Goal: Information Seeking & Learning: Learn about a topic

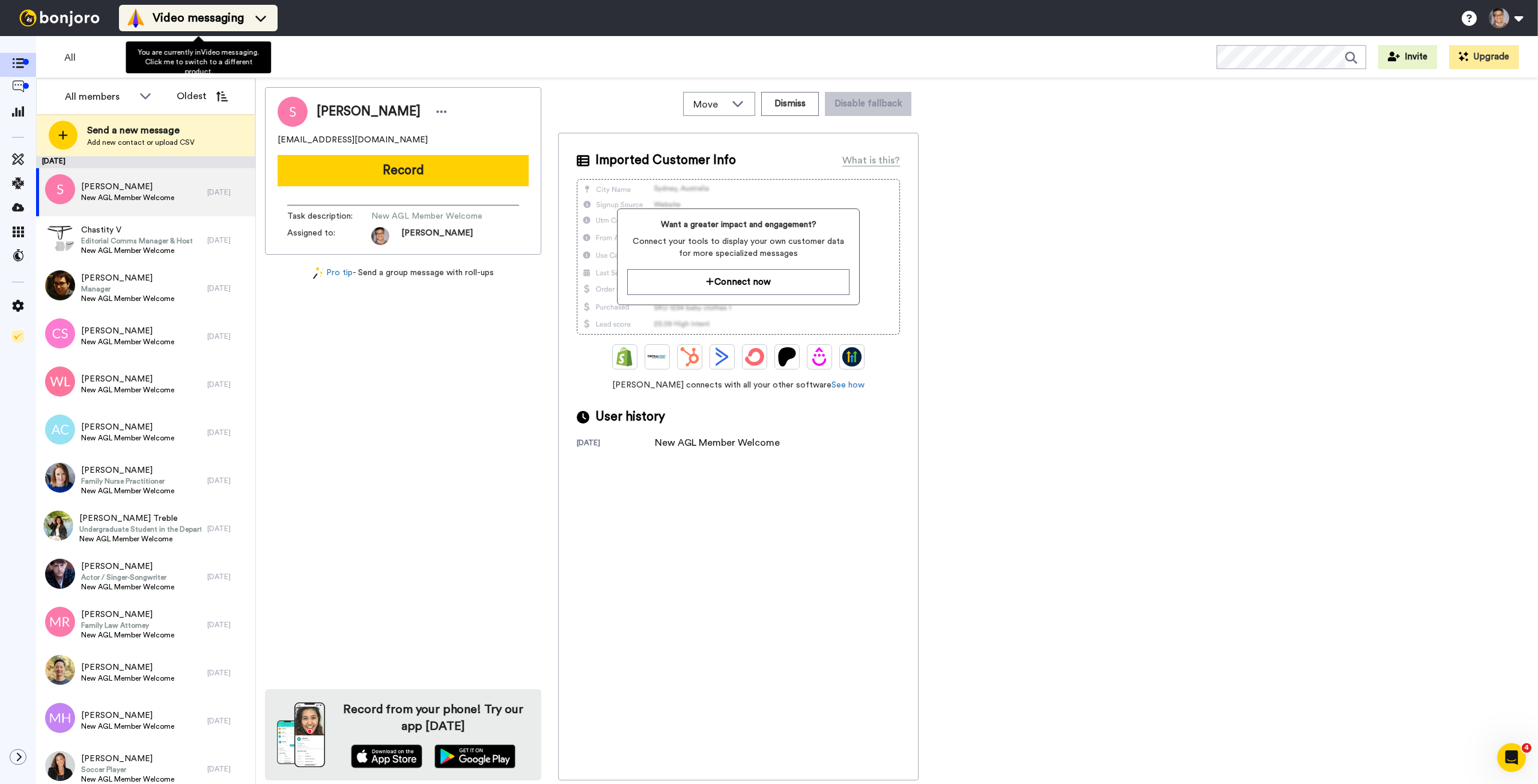
click at [169, 13] on span "Video messaging" at bounding box center [198, 18] width 91 height 17
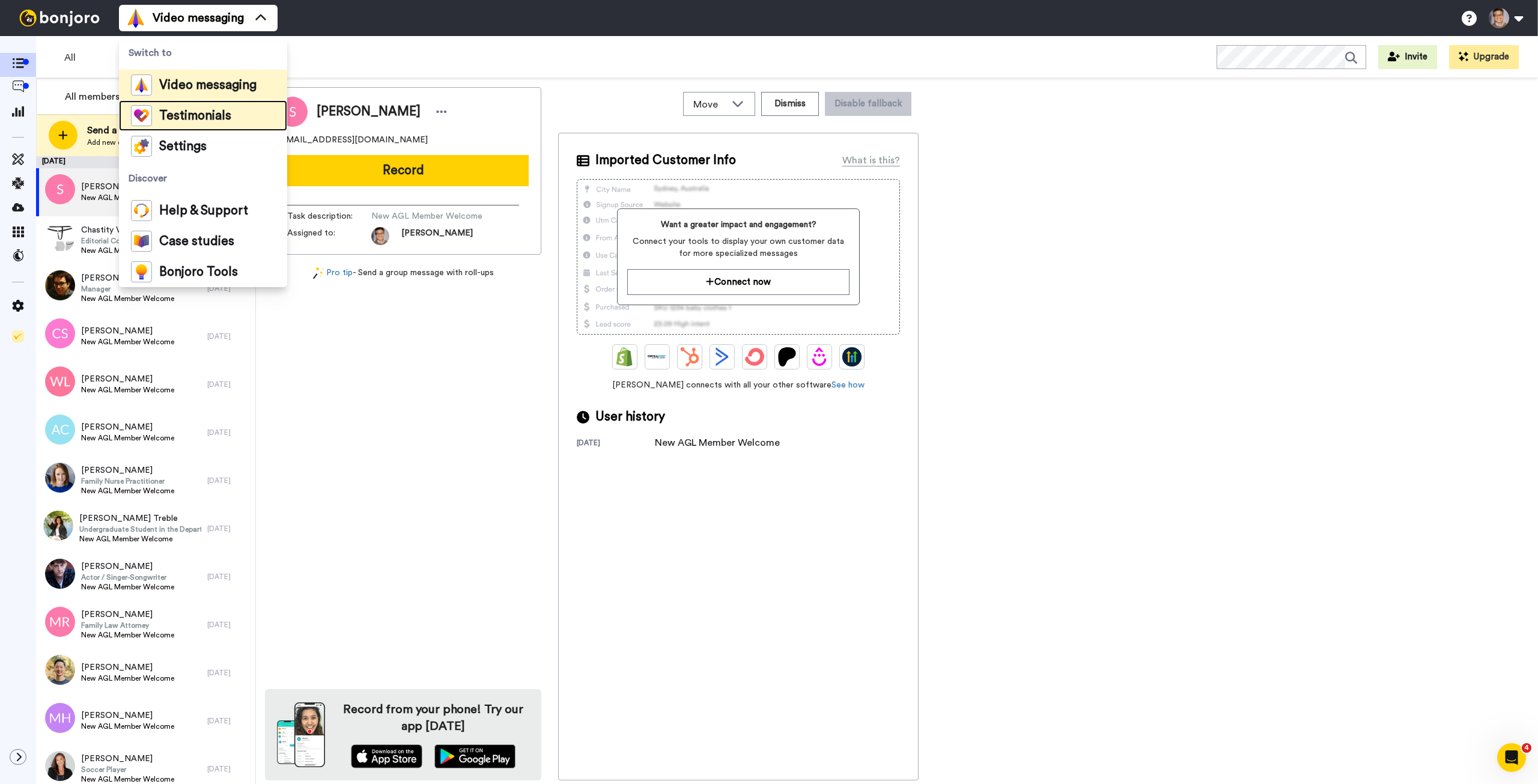
click at [171, 117] on span "Testimonials" at bounding box center [195, 116] width 72 height 12
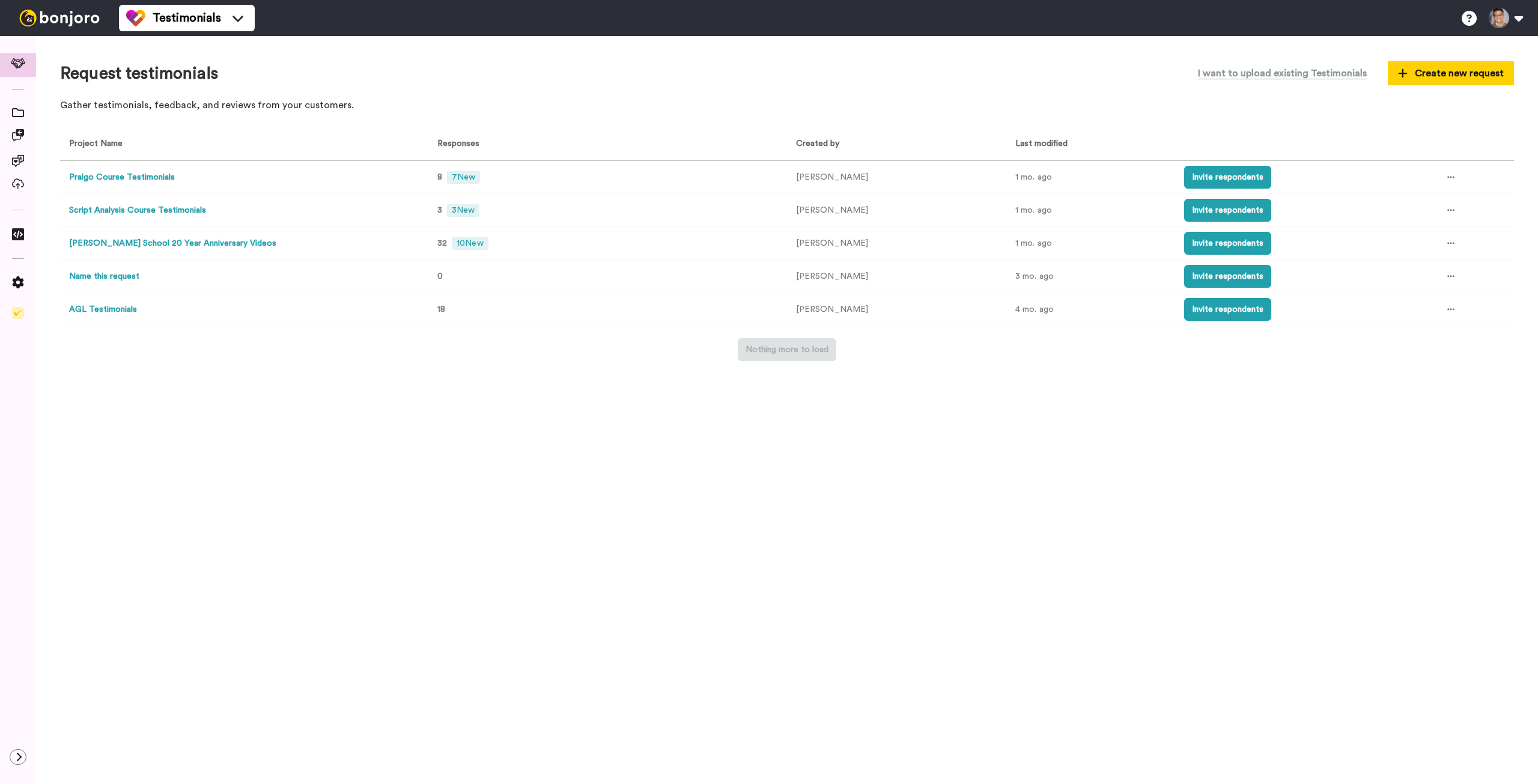
click at [166, 246] on button "[PERSON_NAME] School 20 Year Anniversary Videos" at bounding box center [172, 243] width 207 height 13
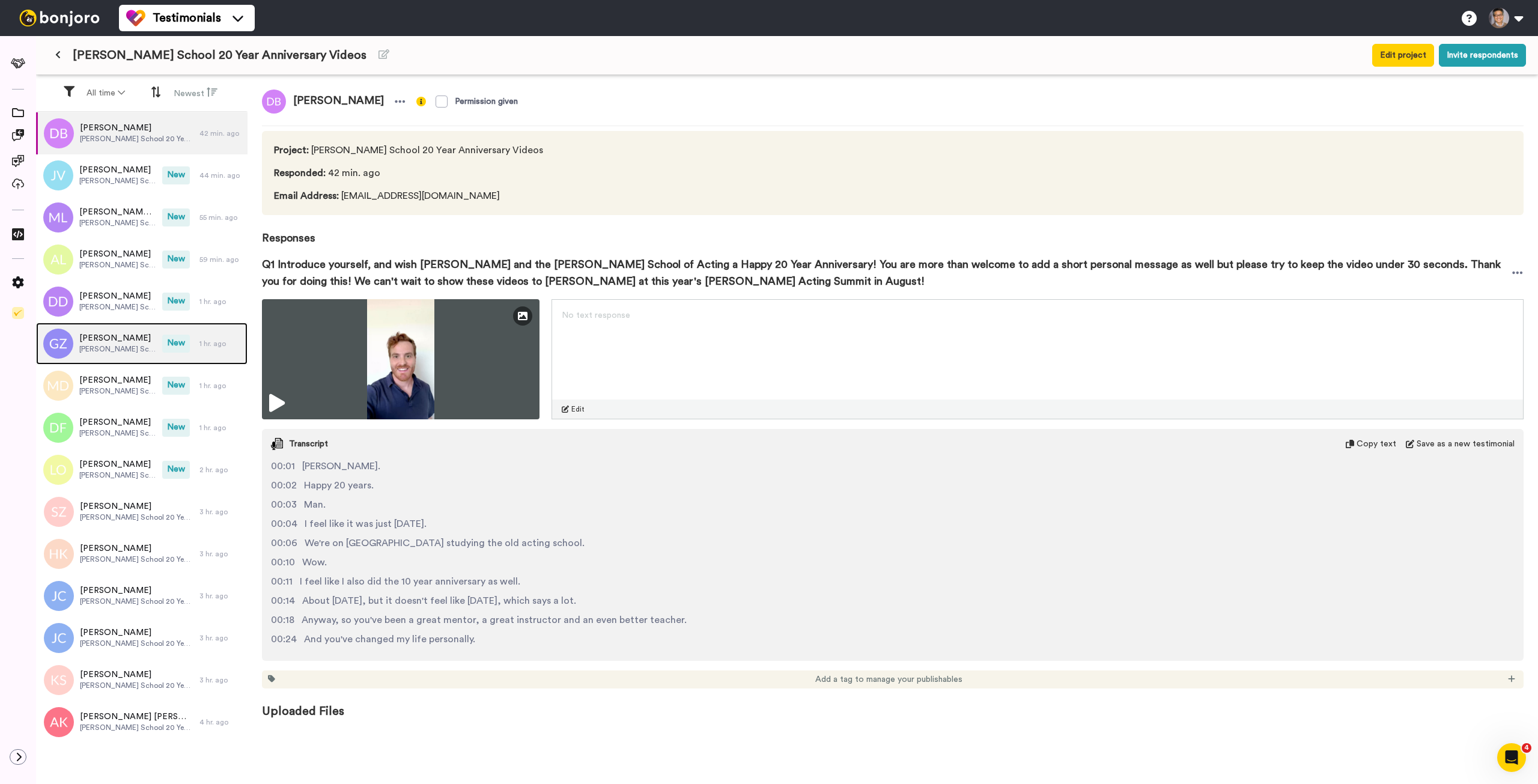
click at [100, 335] on span "[PERSON_NAME]" at bounding box center [117, 338] width 77 height 12
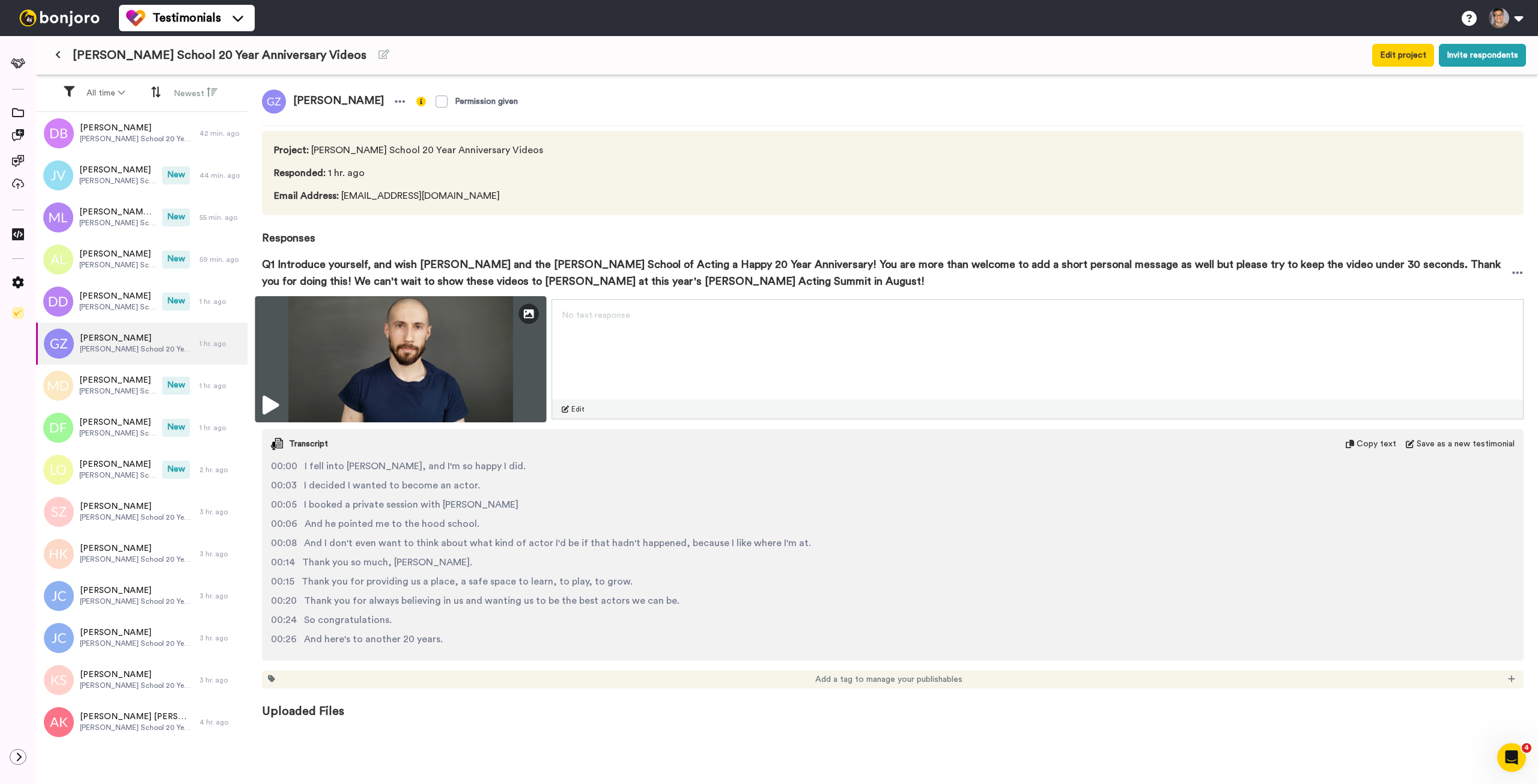
click at [268, 396] on icon at bounding box center [271, 405] width 16 height 19
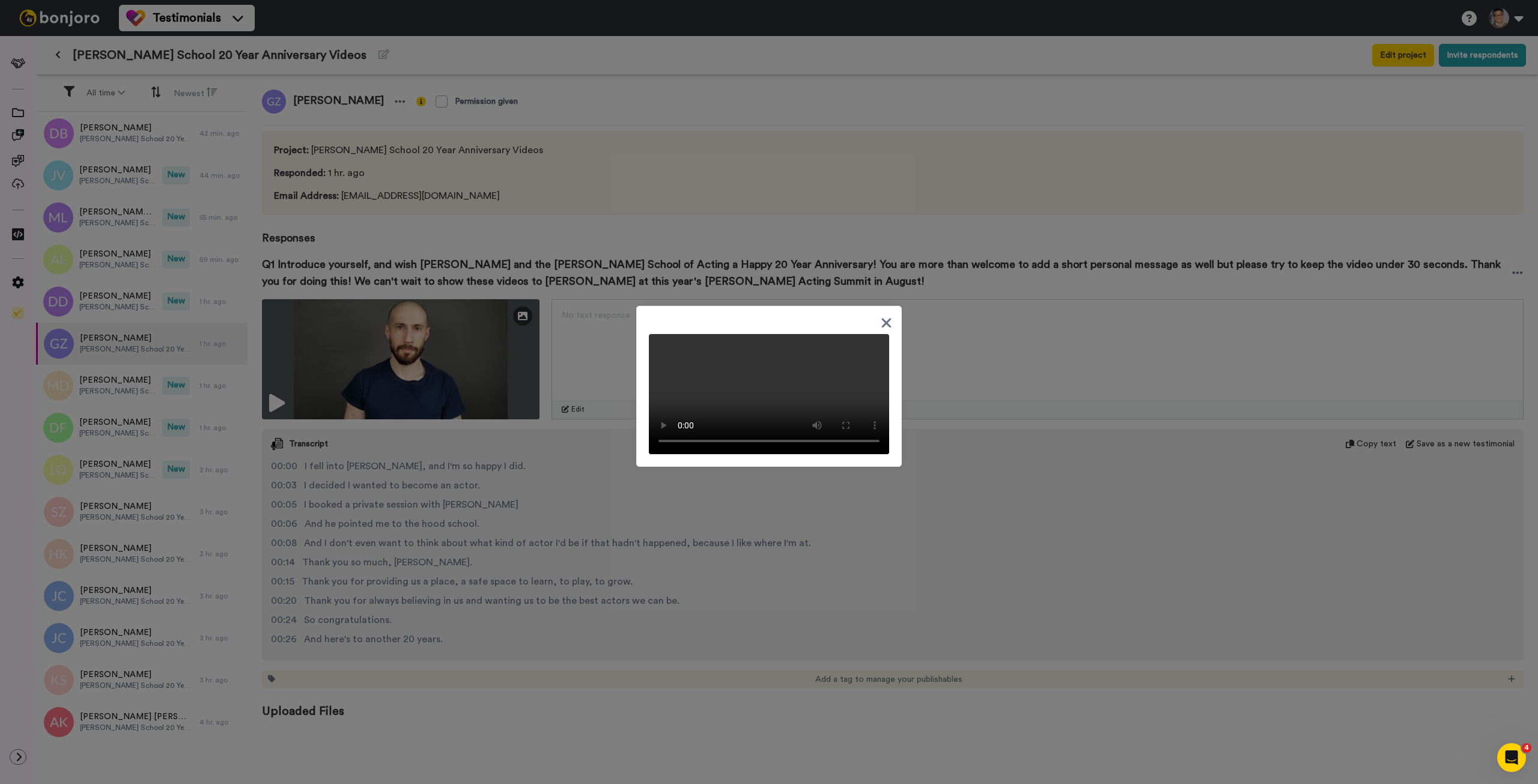
click at [962, 399] on div at bounding box center [769, 392] width 1538 height 784
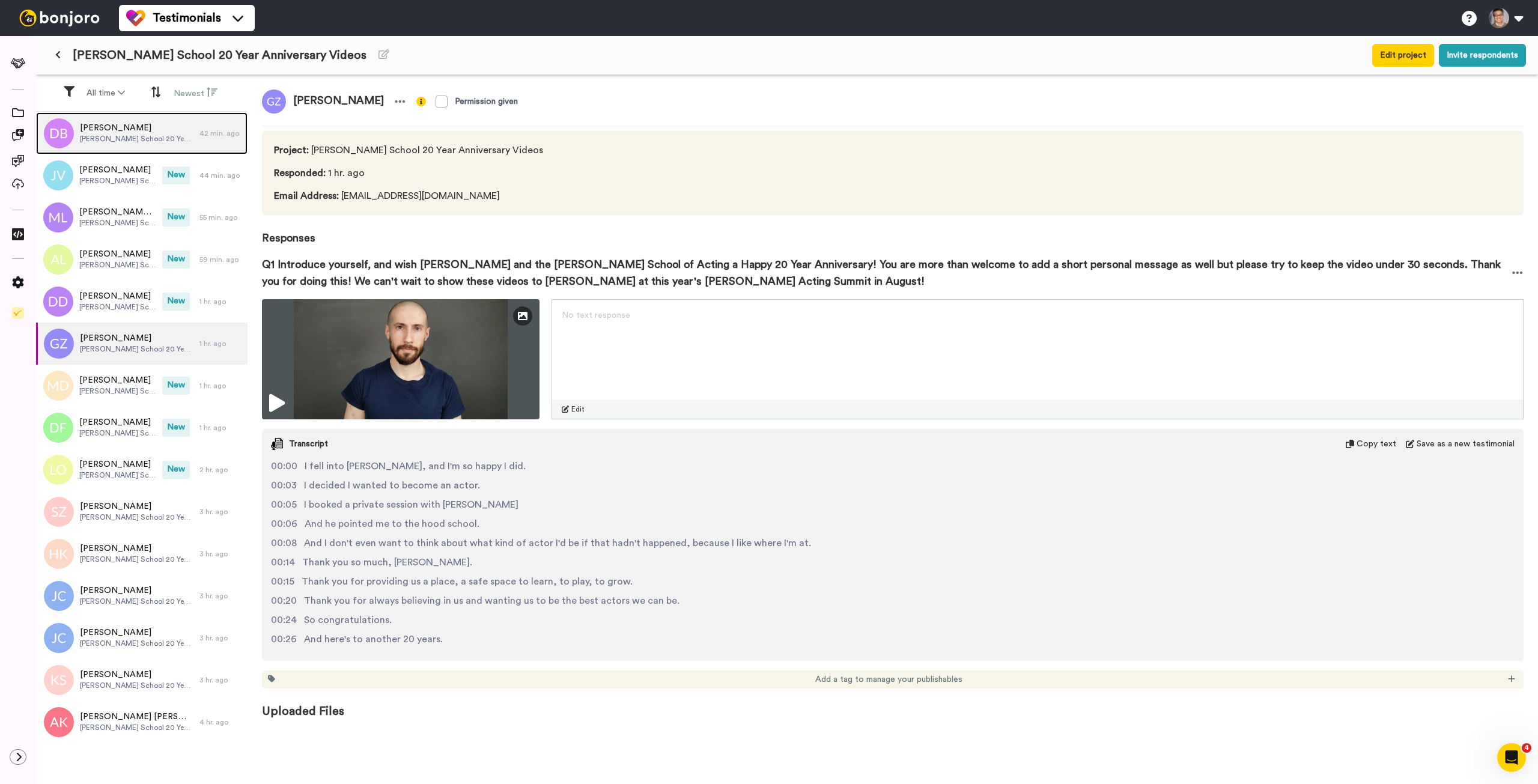
click at [145, 130] on span "[PERSON_NAME]" at bounding box center [137, 128] width 114 height 12
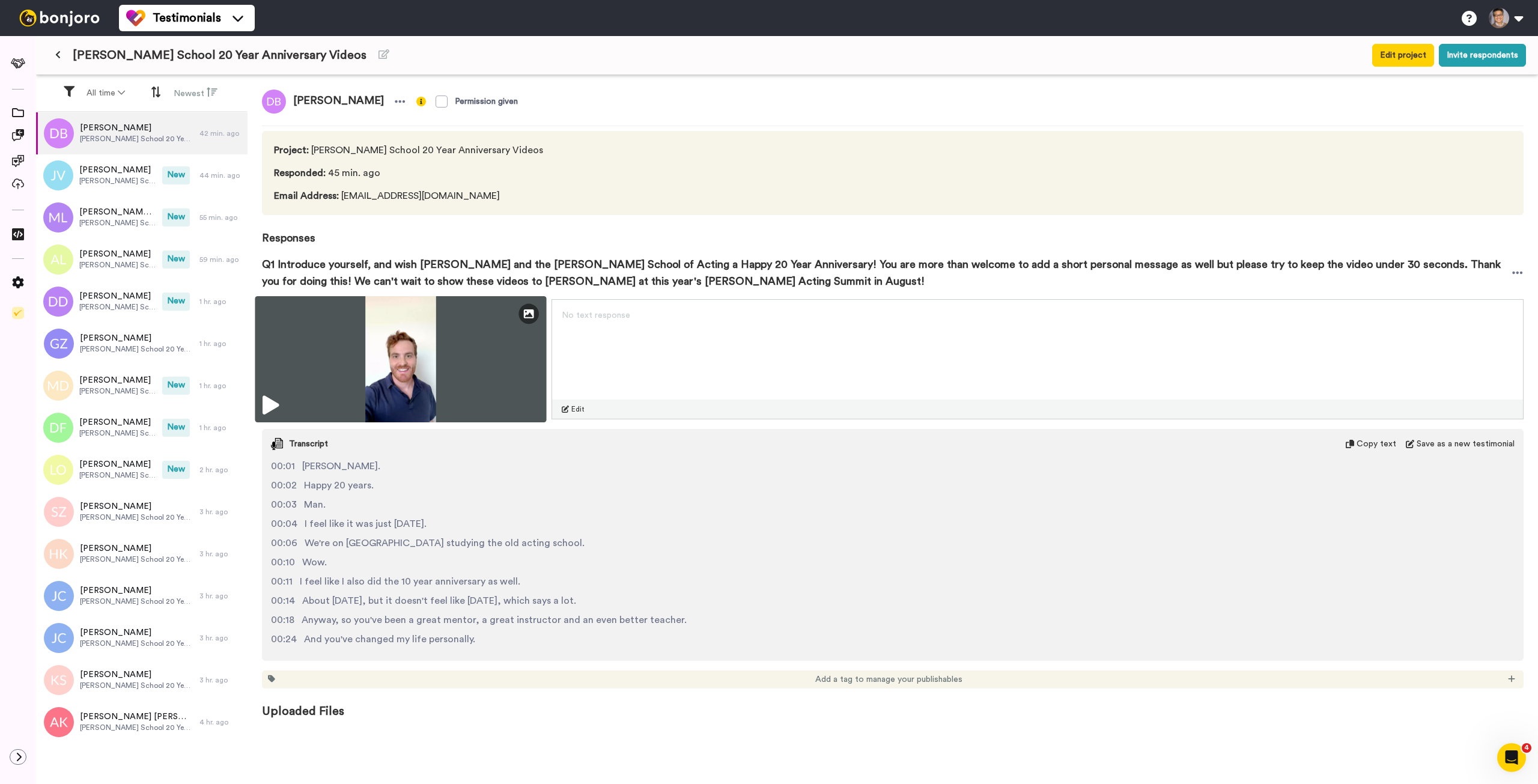
click at [446, 359] on img at bounding box center [401, 359] width 291 height 126
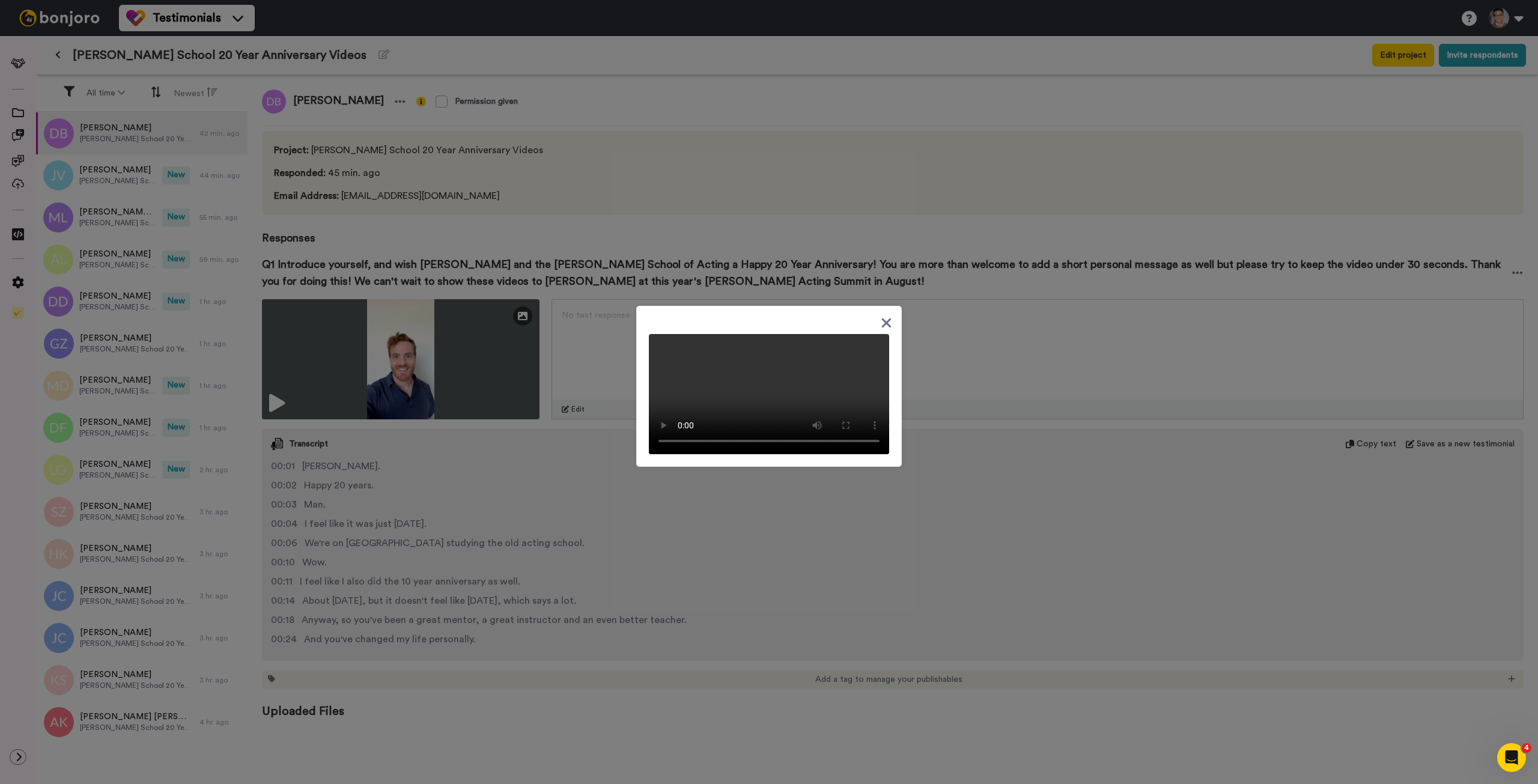
click at [881, 315] on icon at bounding box center [886, 323] width 11 height 15
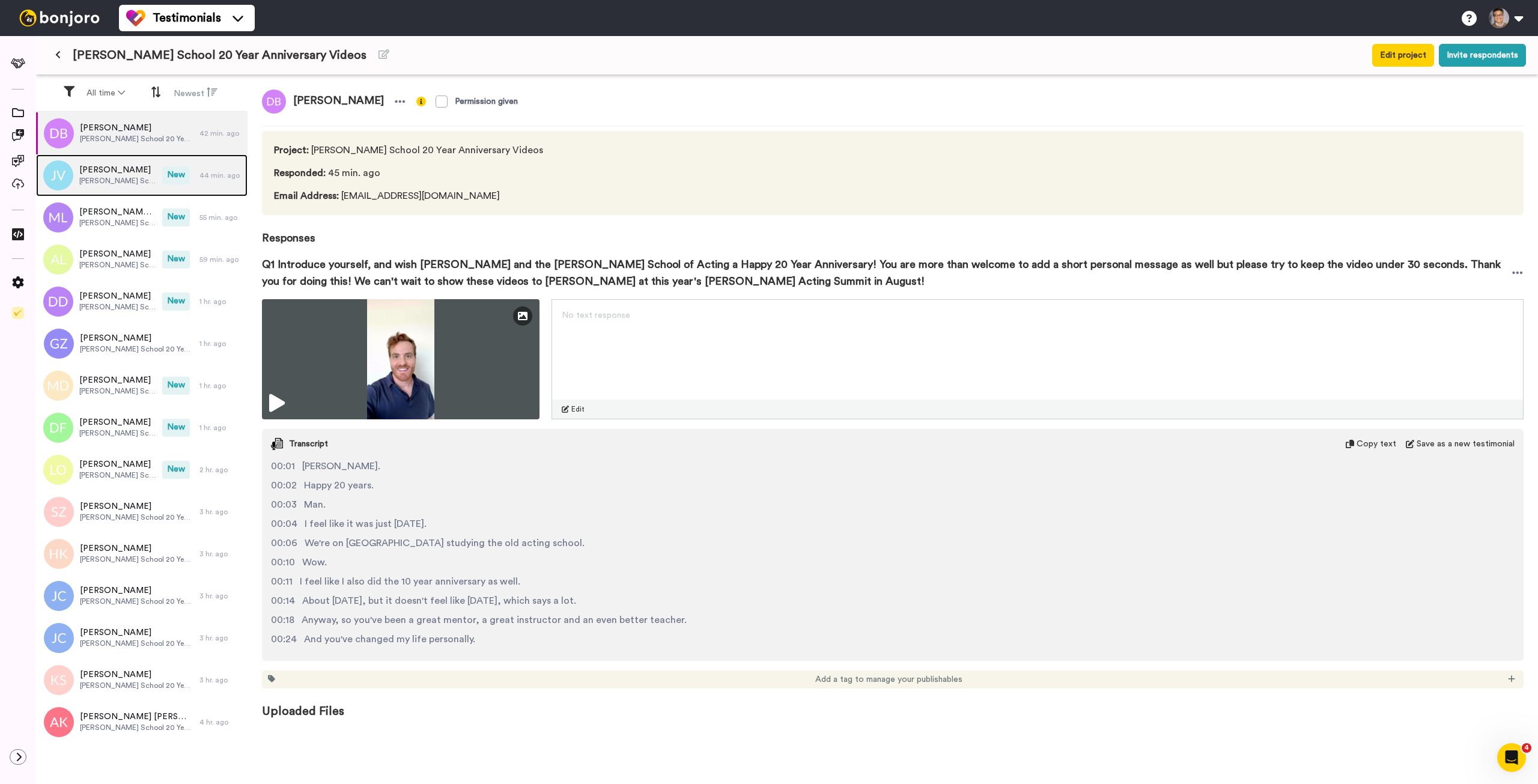
click at [88, 169] on span "[PERSON_NAME]" at bounding box center [117, 170] width 77 height 12
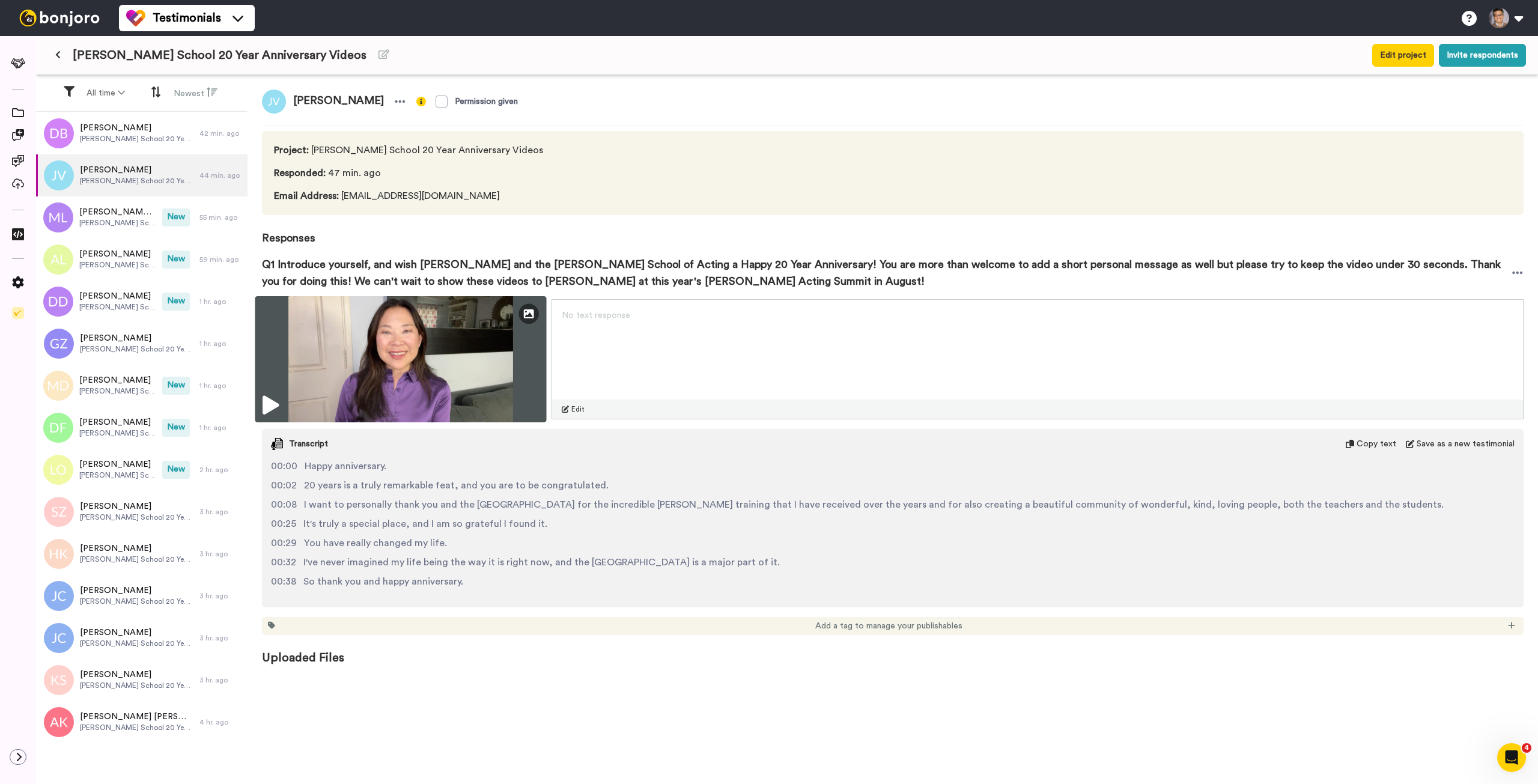
click at [395, 355] on img at bounding box center [401, 359] width 291 height 126
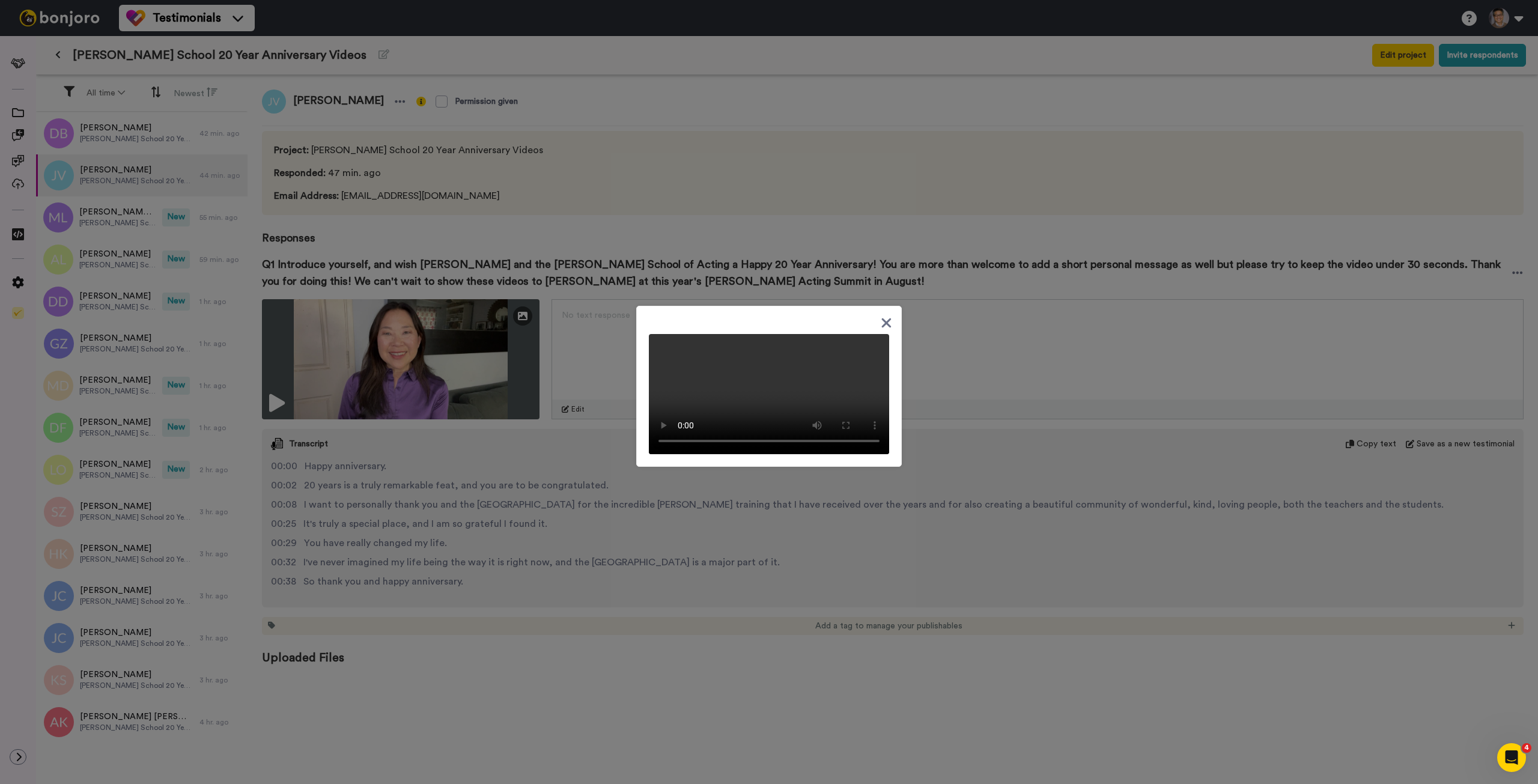
click at [101, 219] on div at bounding box center [769, 392] width 1538 height 784
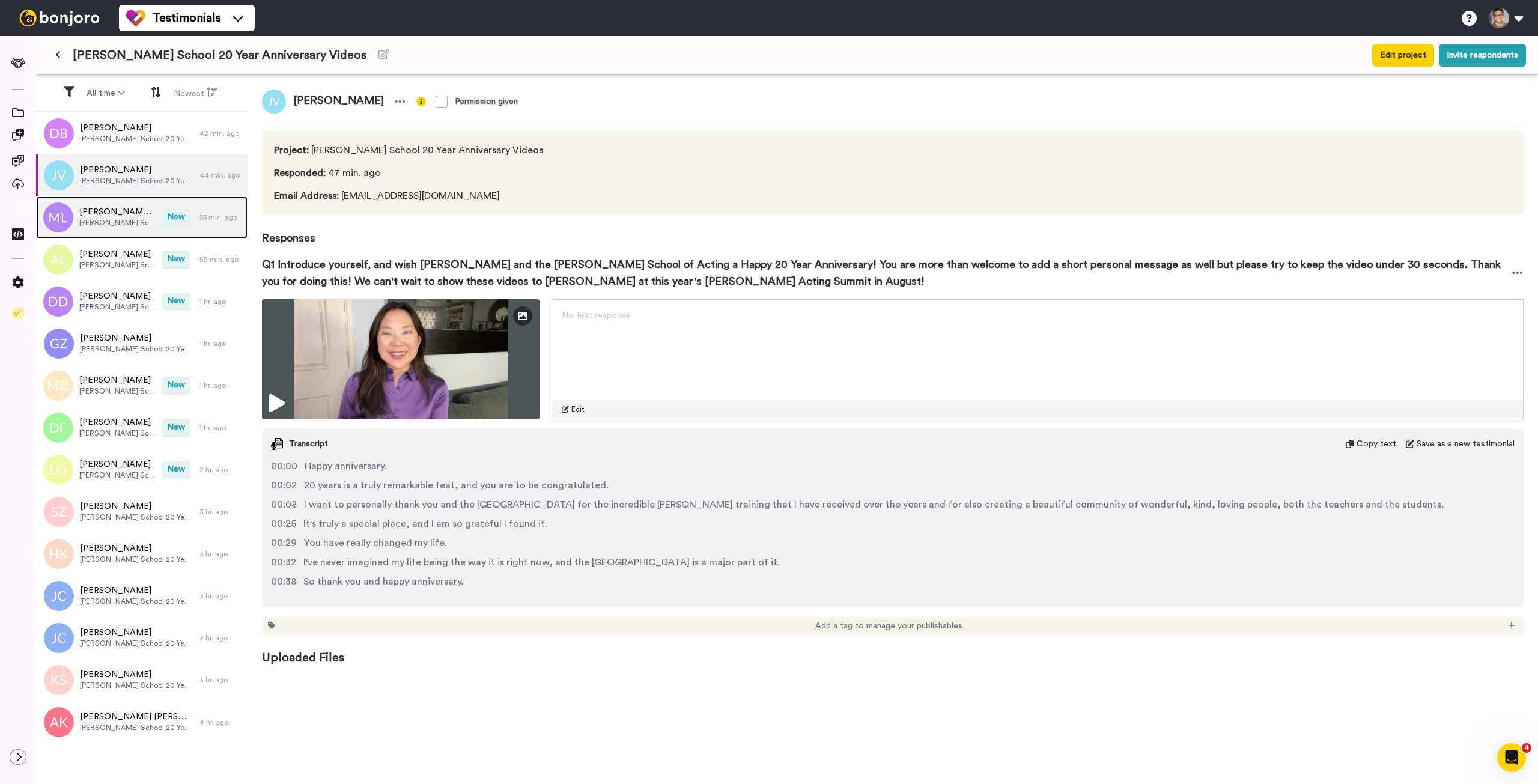
click at [132, 216] on span "[PERSON_NAME] [PERSON_NAME]" at bounding box center [117, 212] width 77 height 12
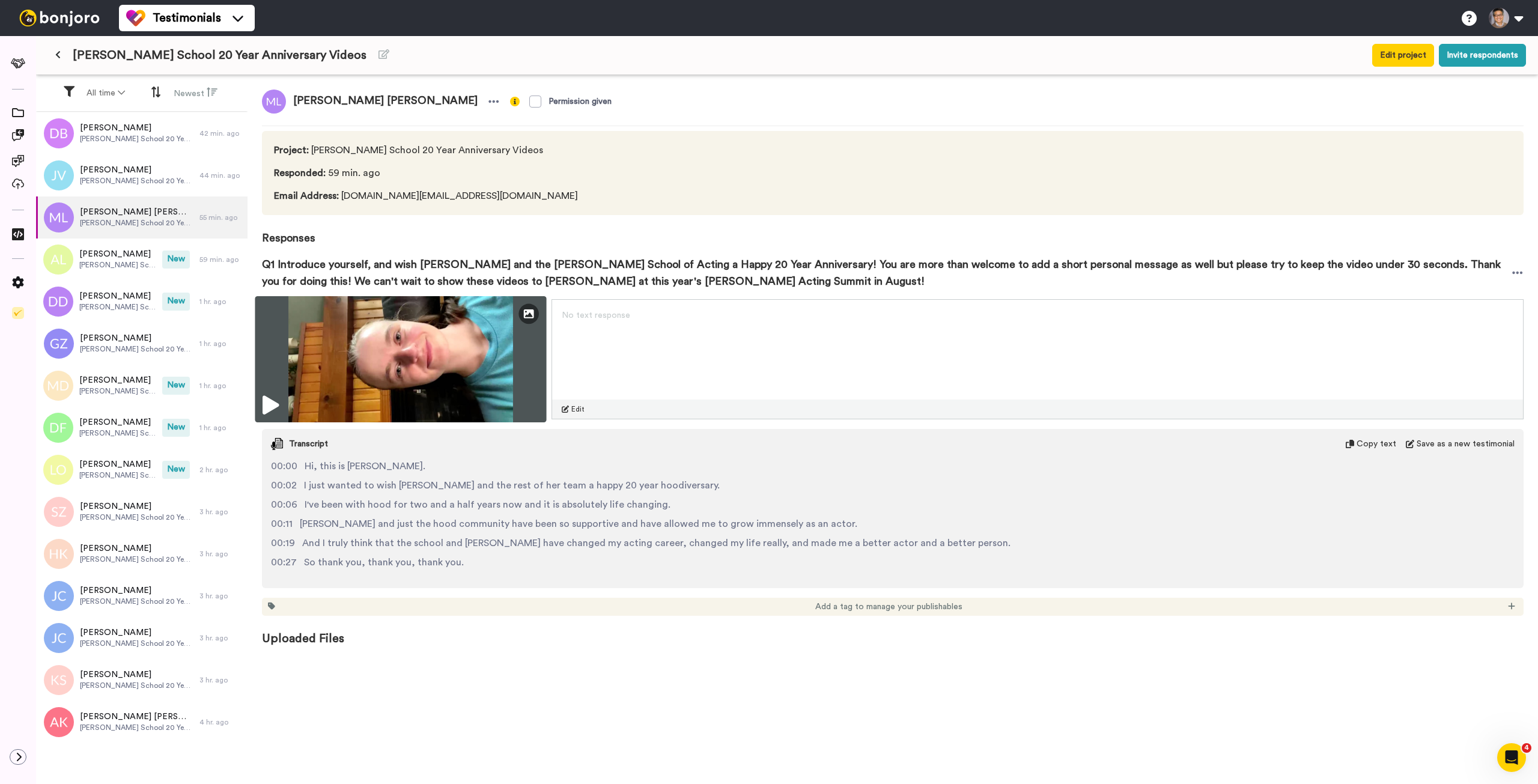
click at [413, 332] on img at bounding box center [401, 359] width 291 height 126
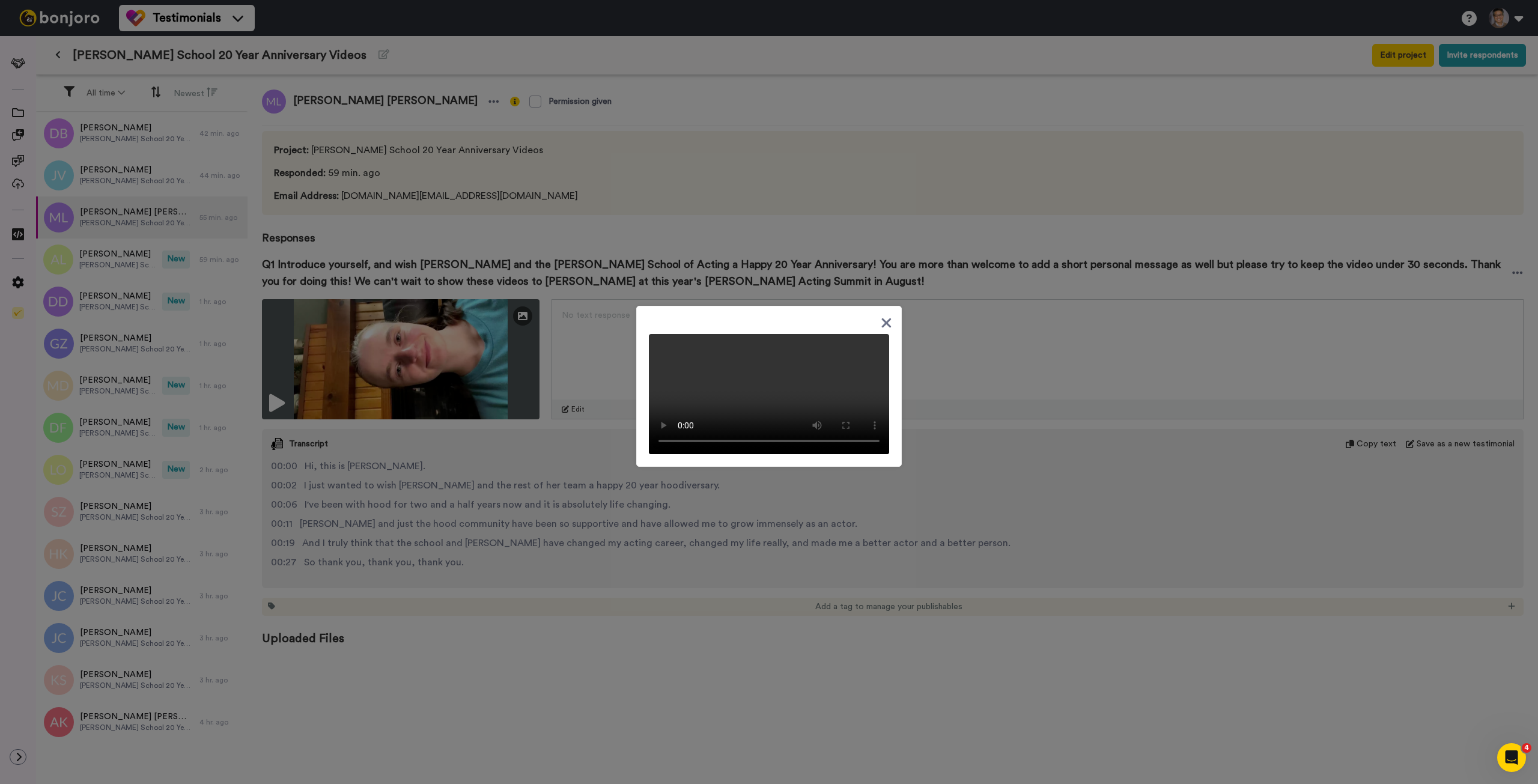
click at [146, 257] on div at bounding box center [769, 392] width 1538 height 784
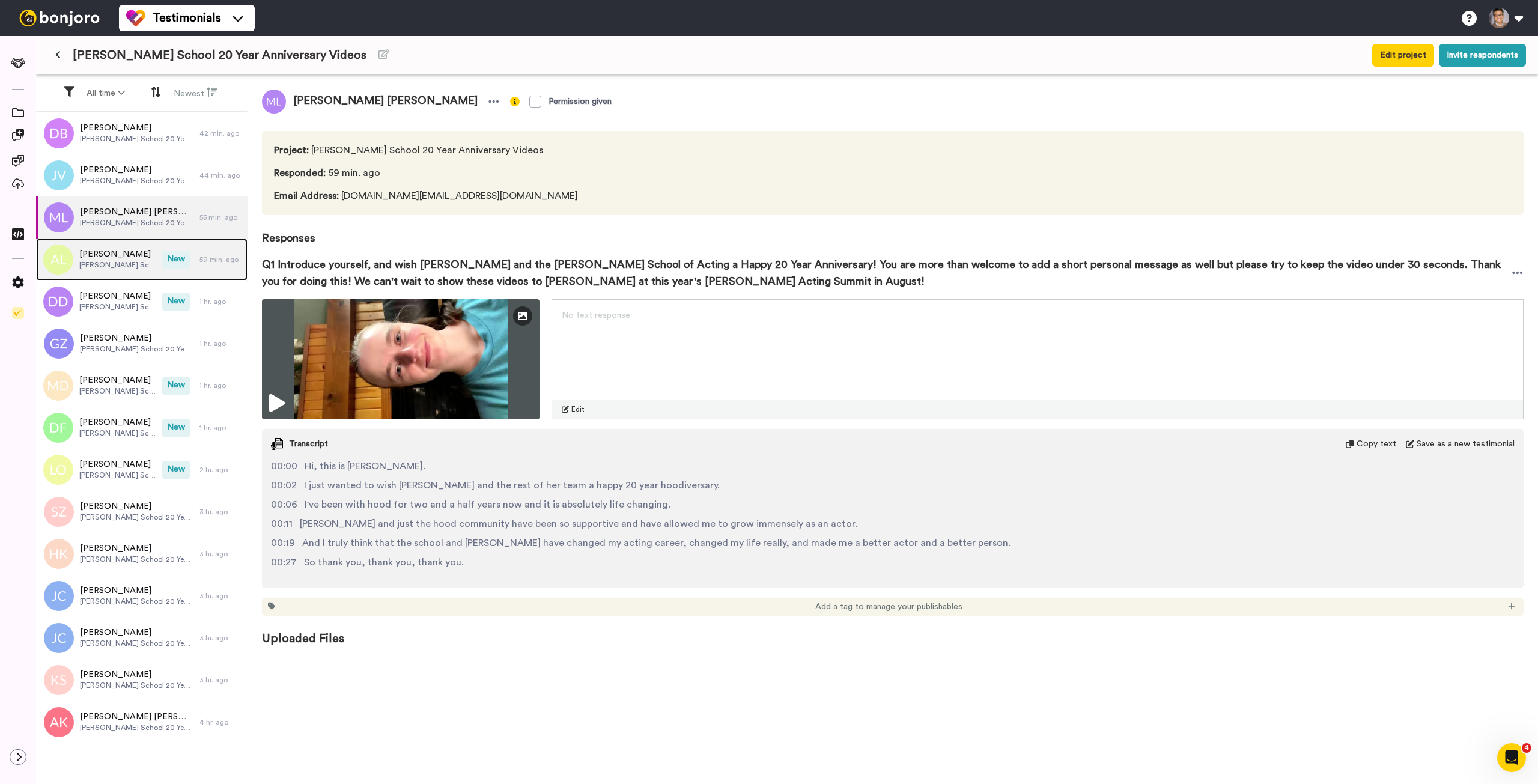
click at [179, 260] on span "New" at bounding box center [176, 260] width 28 height 18
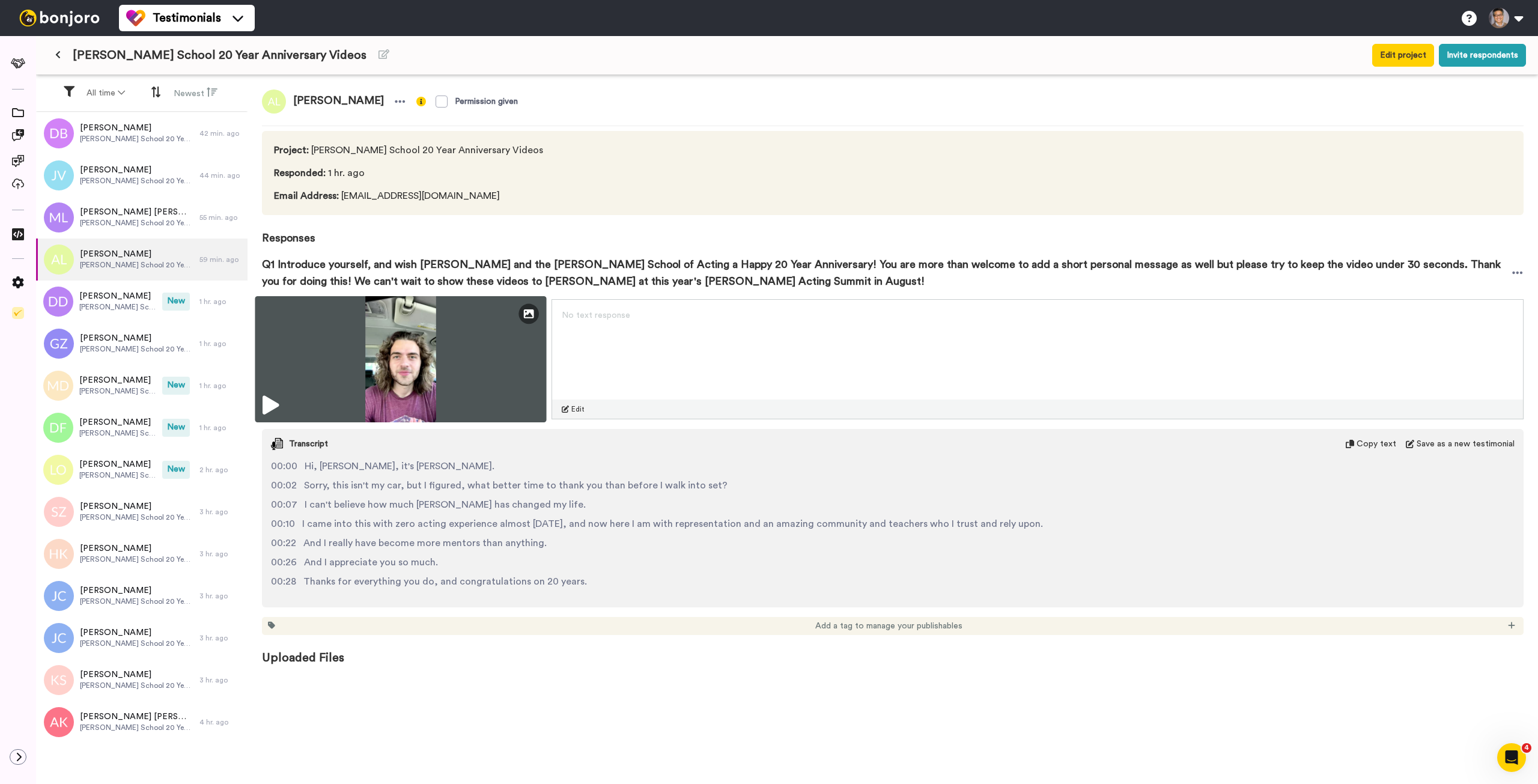
click at [486, 339] on img at bounding box center [401, 359] width 291 height 126
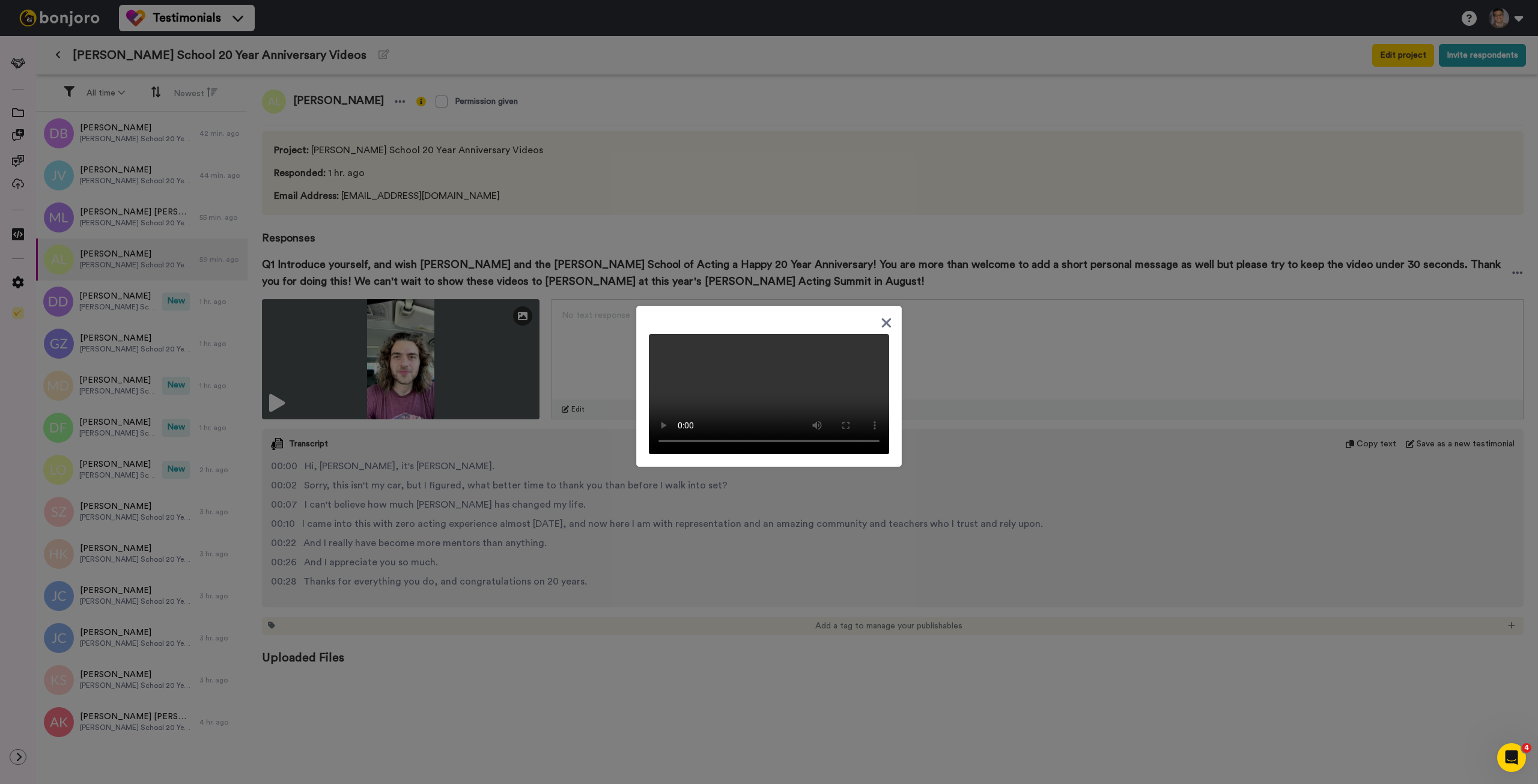
click at [125, 303] on div at bounding box center [769, 392] width 1538 height 784
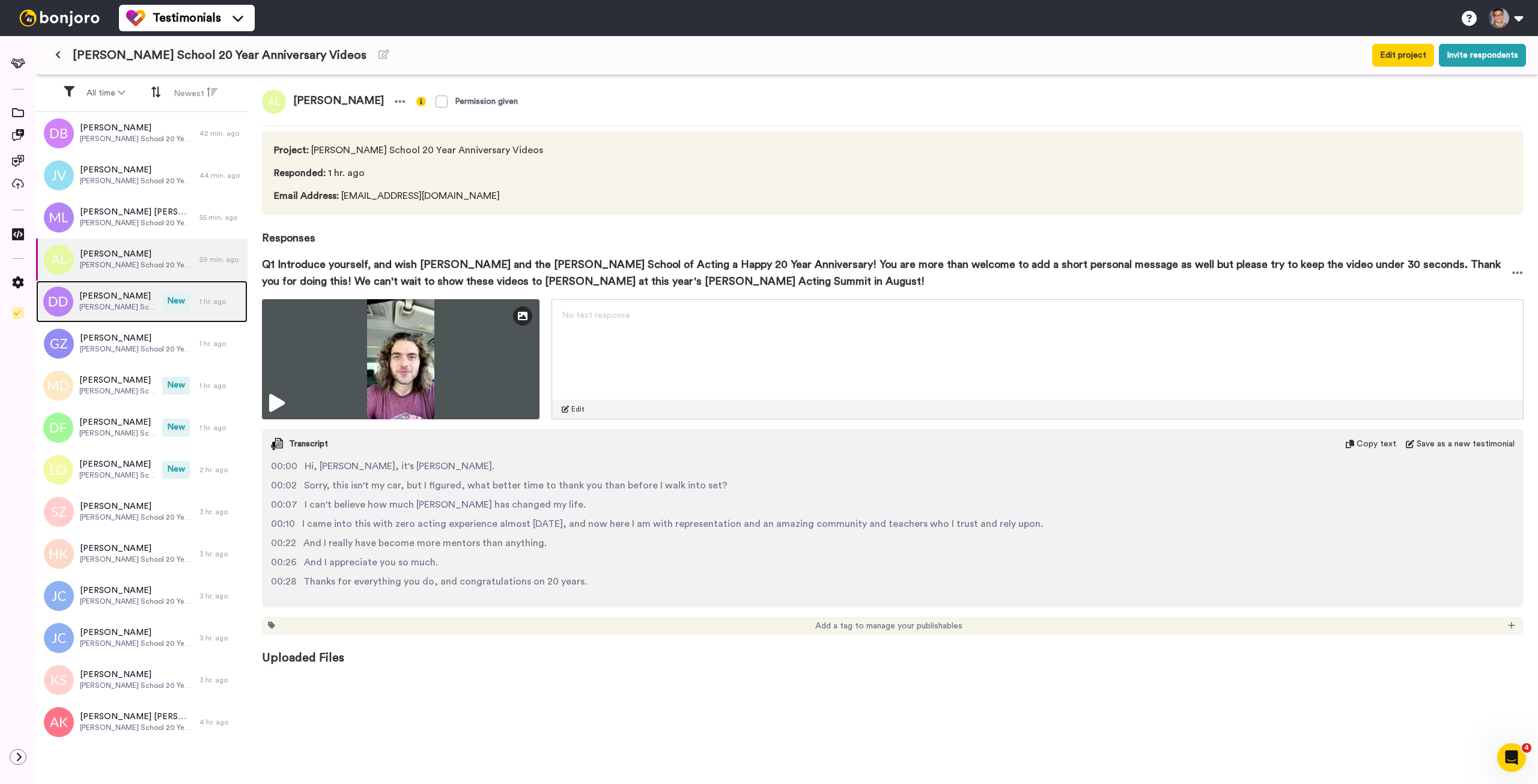
click at [125, 303] on span "[PERSON_NAME] School 20 Year Anniversary Videos" at bounding box center [117, 307] width 77 height 10
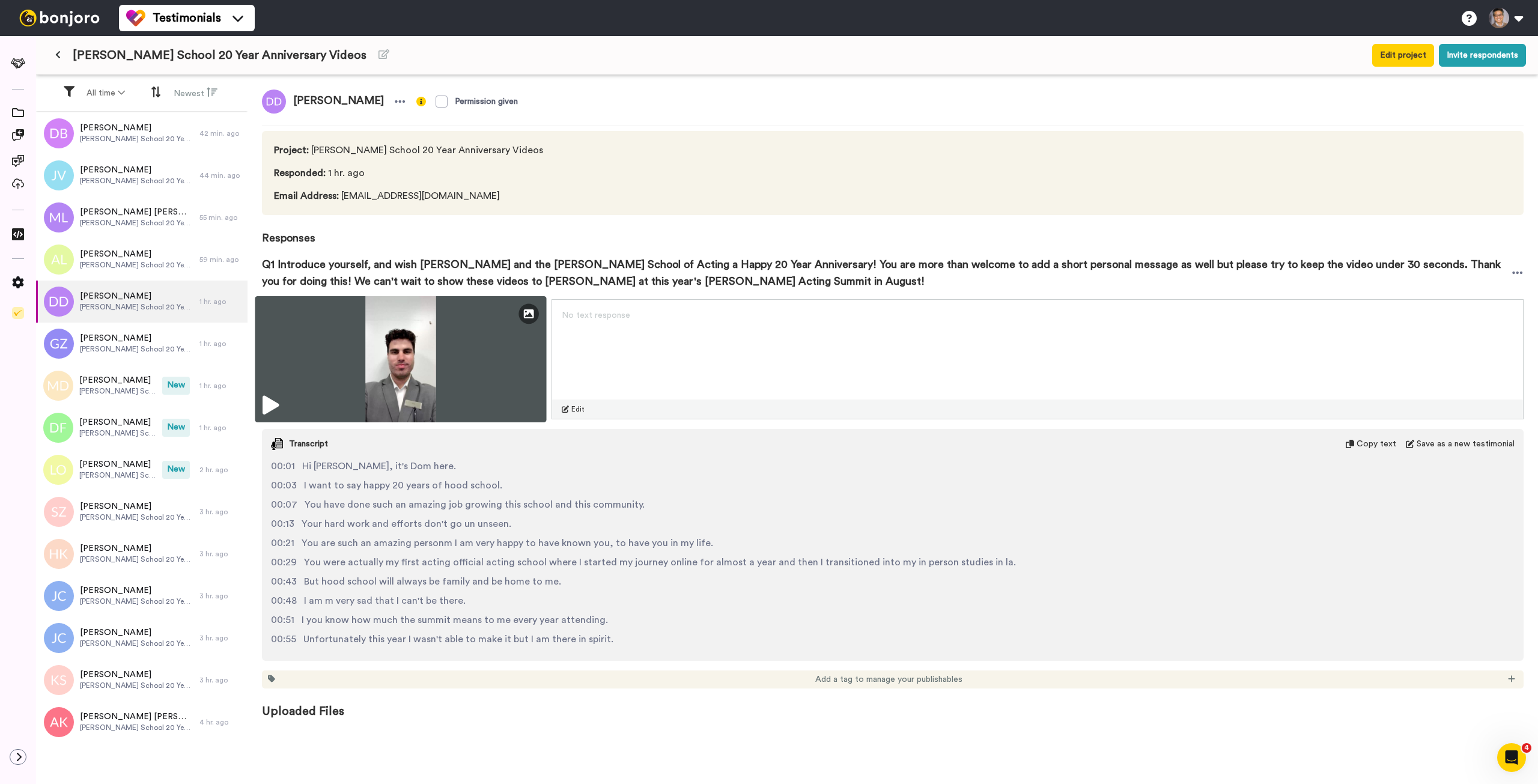
click at [497, 363] on img at bounding box center [401, 359] width 291 height 126
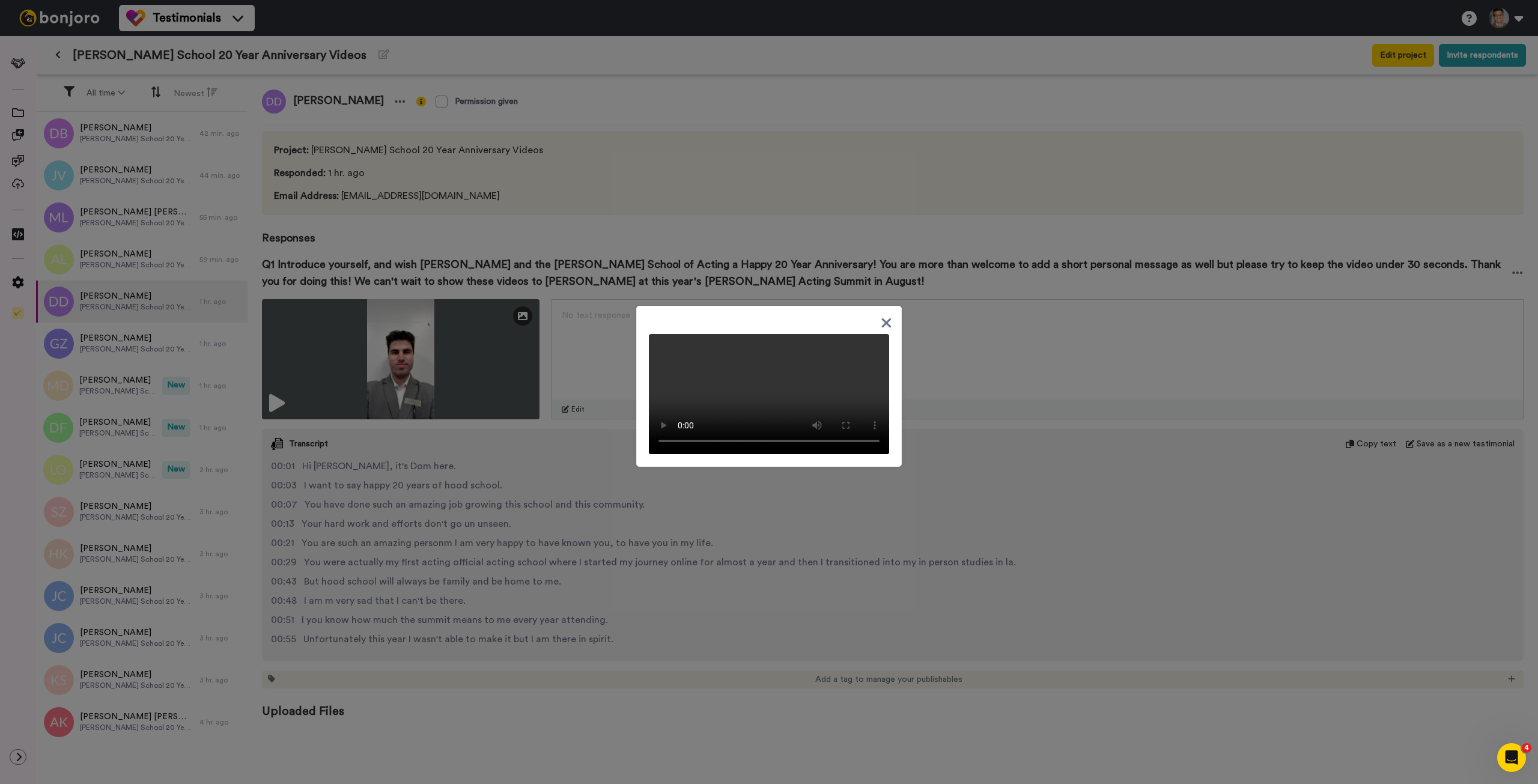
click at [137, 347] on div at bounding box center [769, 392] width 1538 height 784
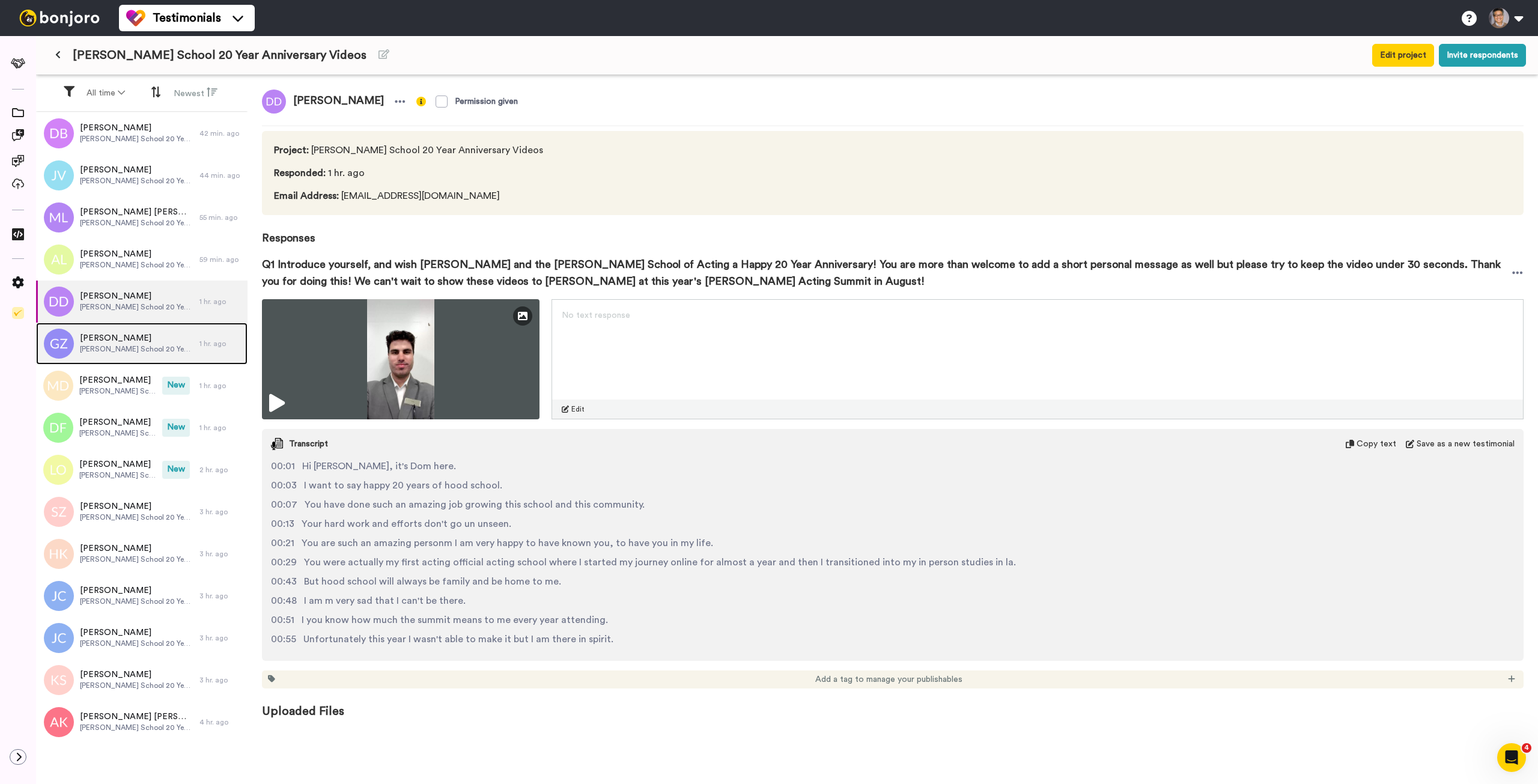
click at [137, 347] on span "[PERSON_NAME] School 20 Year Anniversary Videos" at bounding box center [137, 349] width 114 height 10
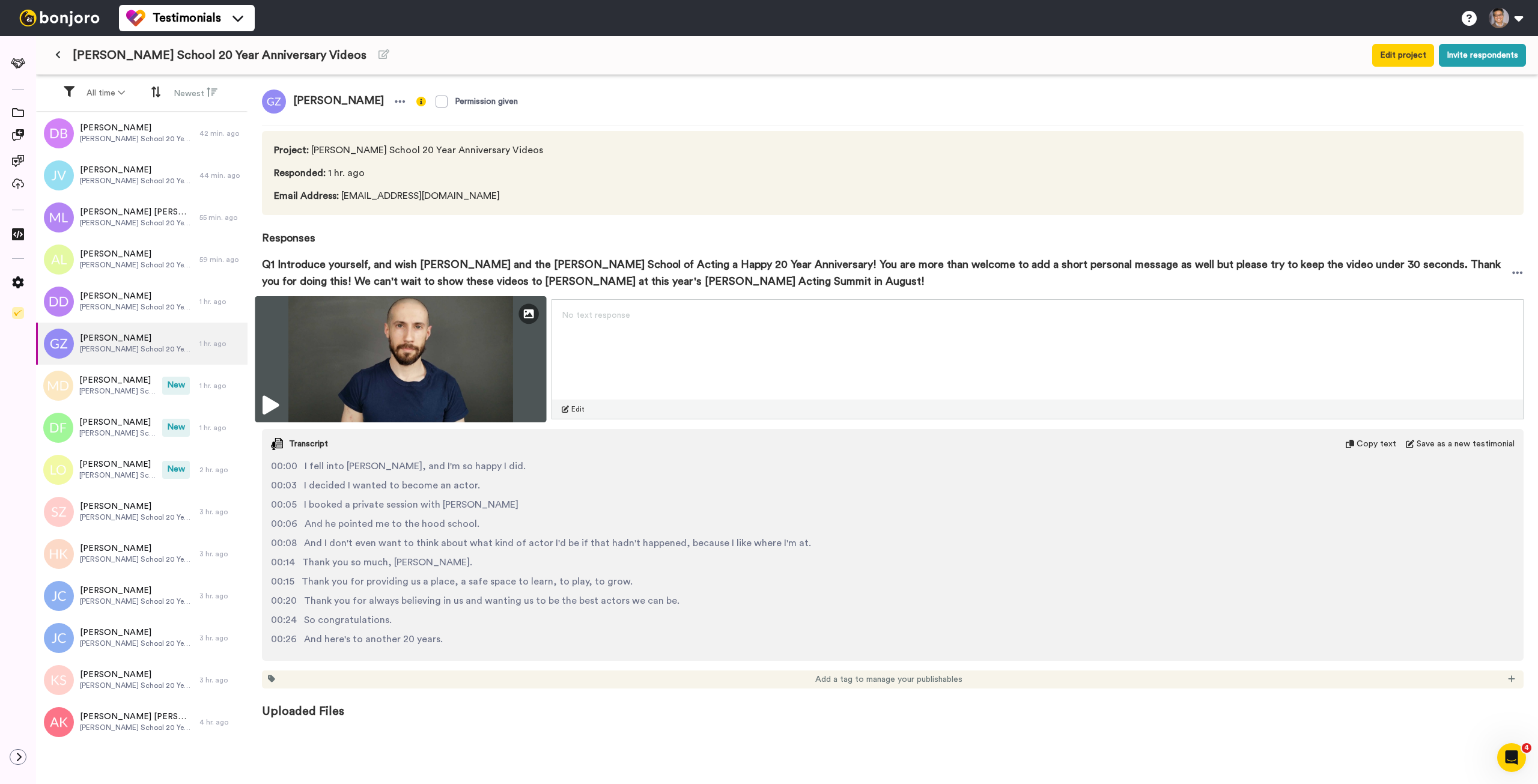
click at [488, 361] on img at bounding box center [401, 359] width 291 height 126
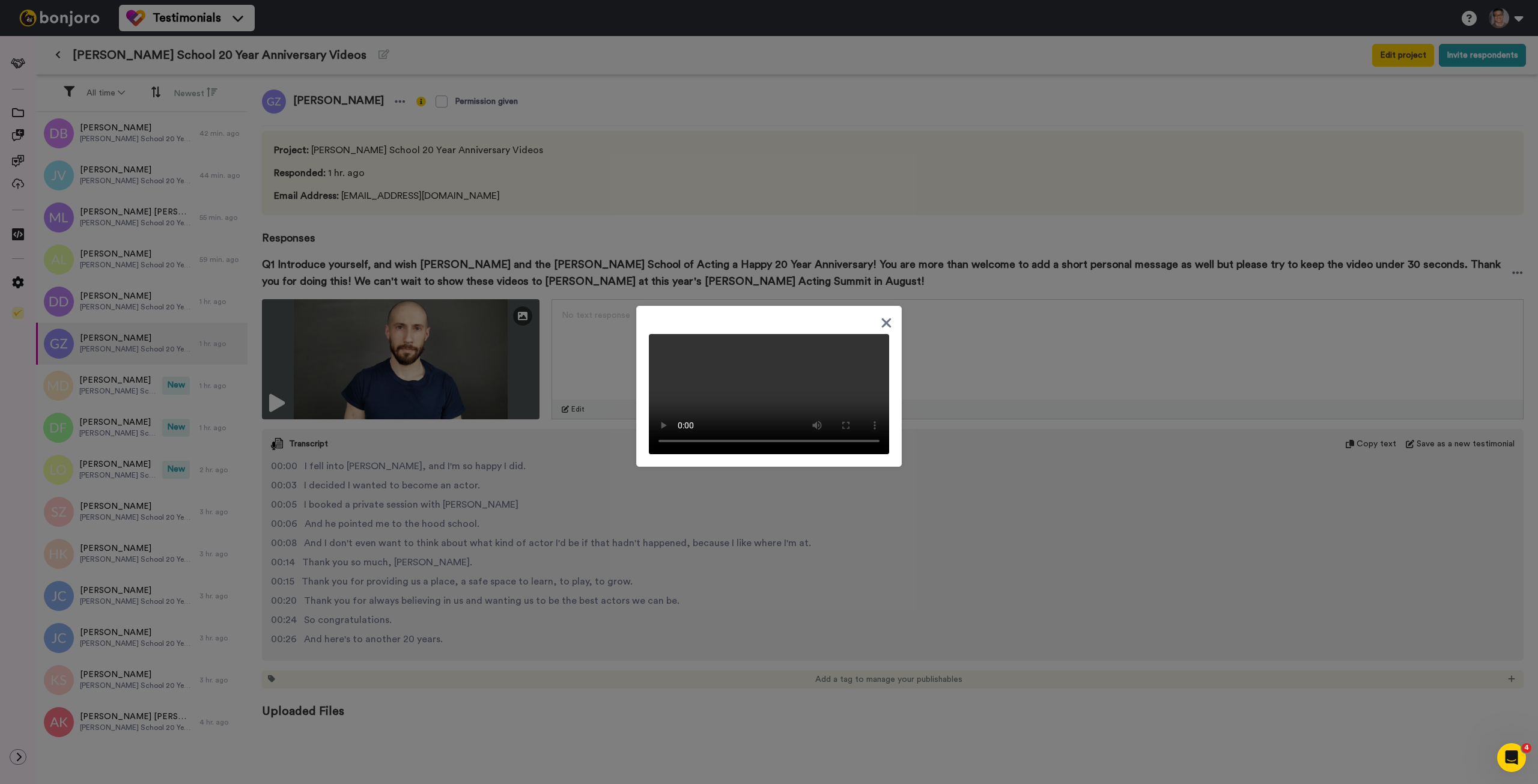
click at [102, 385] on div at bounding box center [769, 392] width 1538 height 784
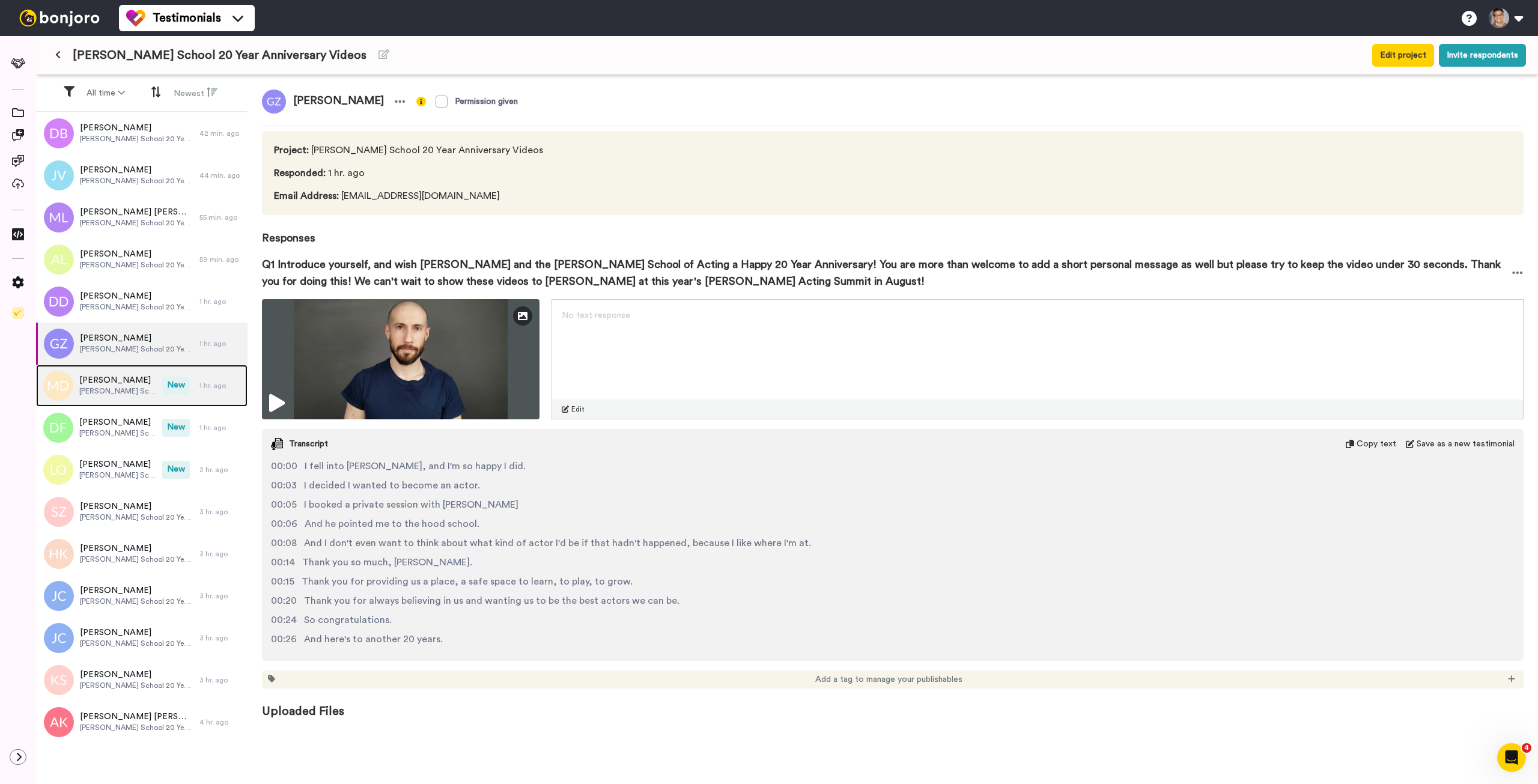
click at [102, 385] on span "[PERSON_NAME]" at bounding box center [117, 381] width 77 height 12
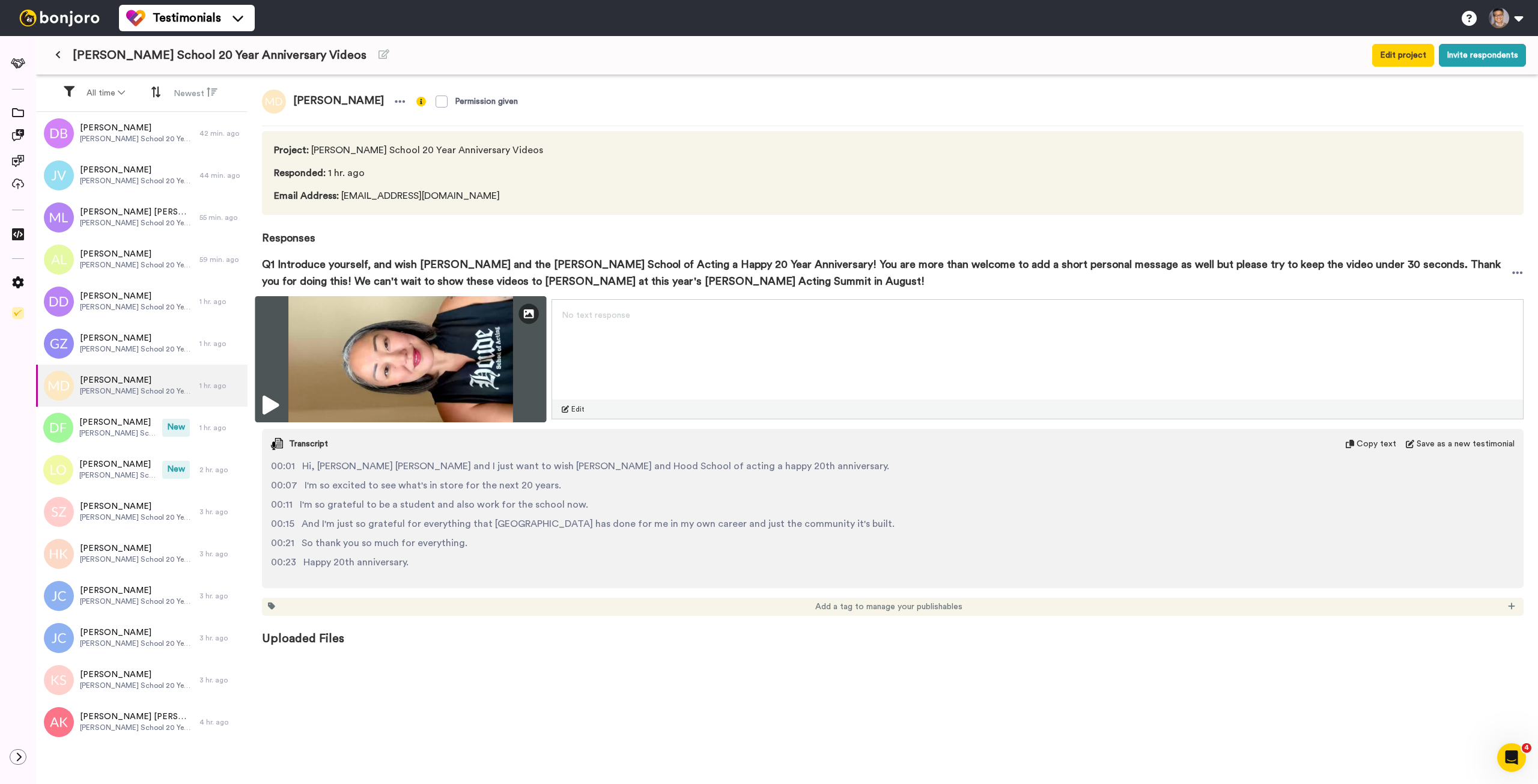
click at [466, 368] on img at bounding box center [401, 359] width 291 height 126
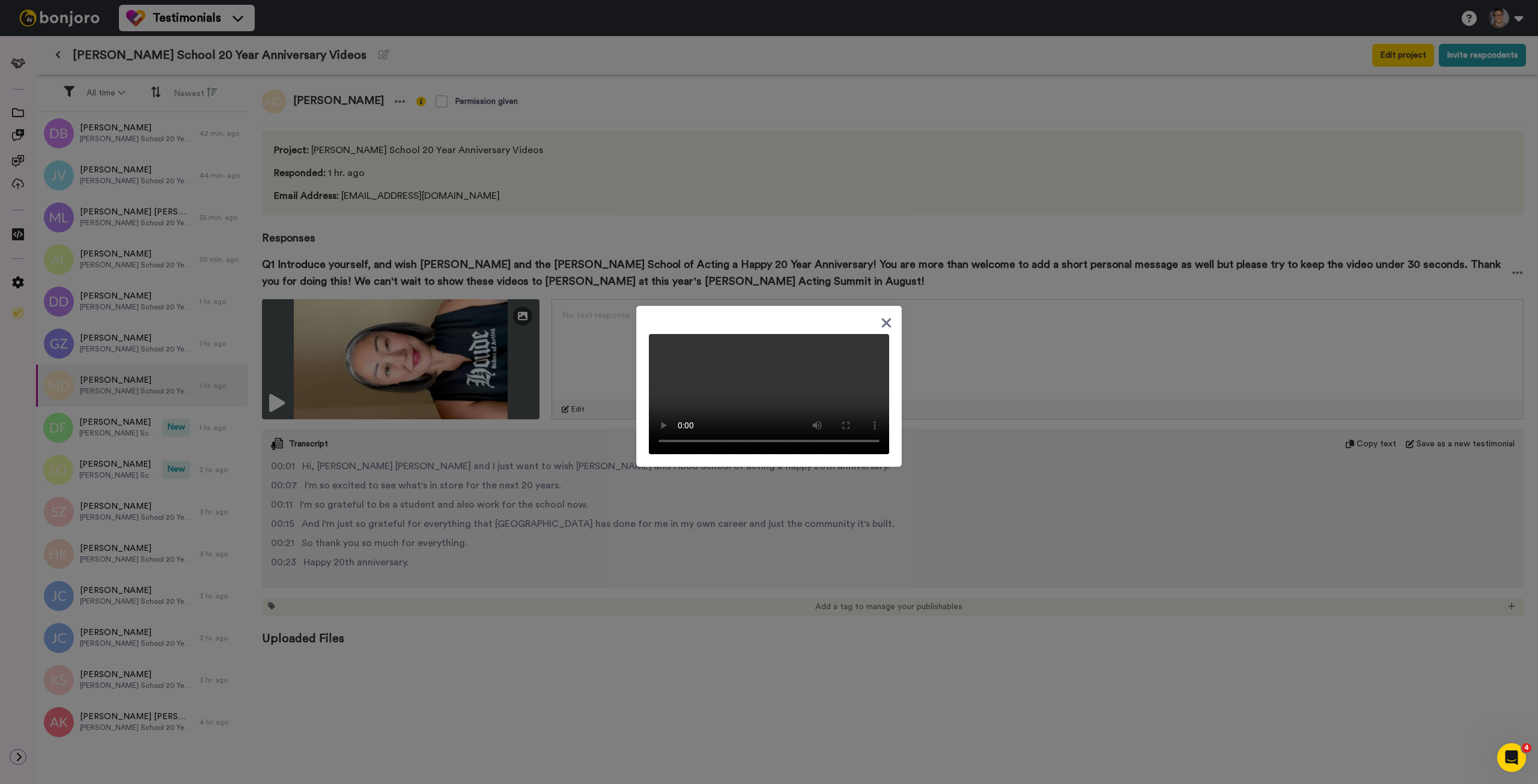
click at [121, 426] on div at bounding box center [769, 392] width 1538 height 784
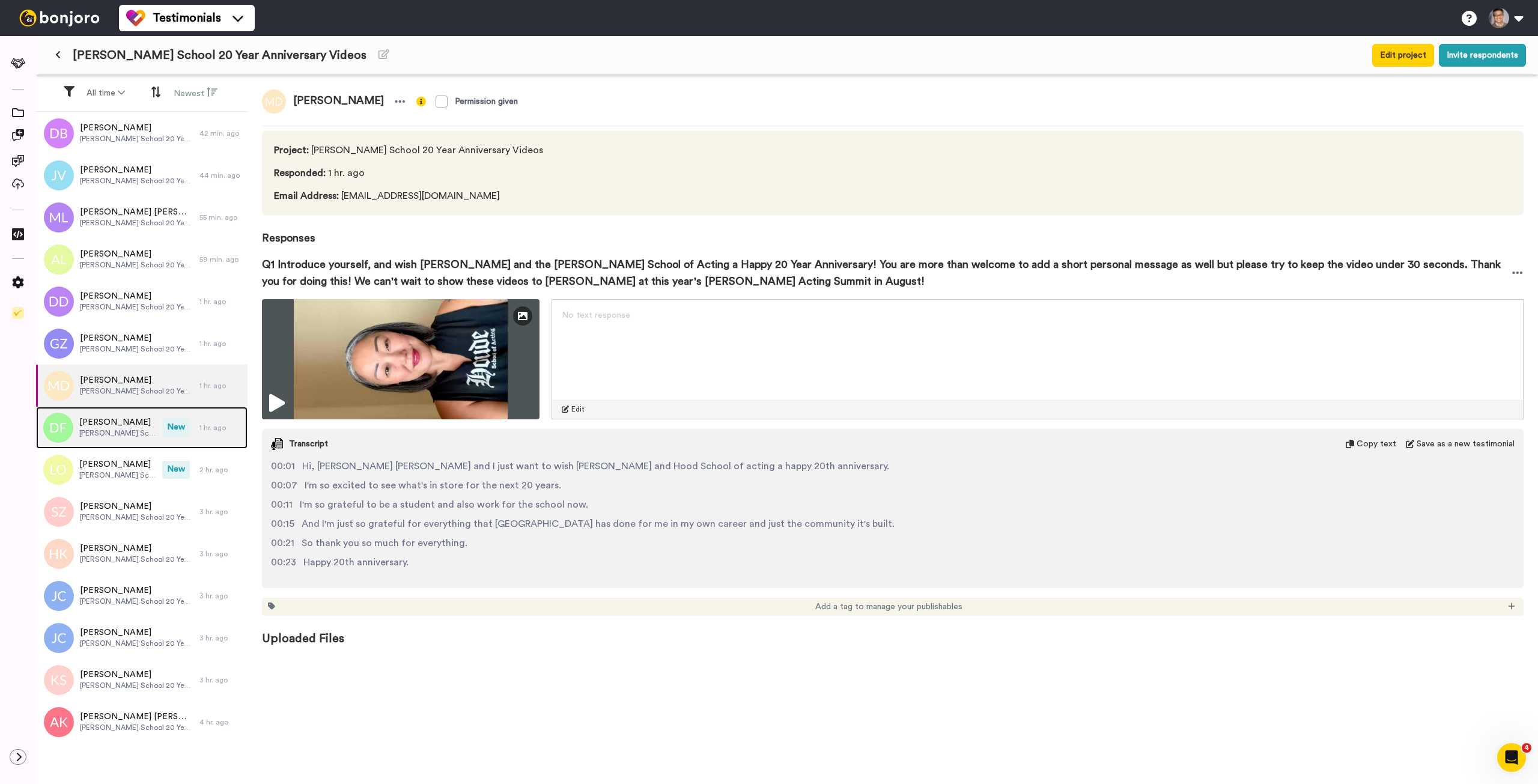
click at [121, 426] on span "[PERSON_NAME]" at bounding box center [117, 422] width 77 height 12
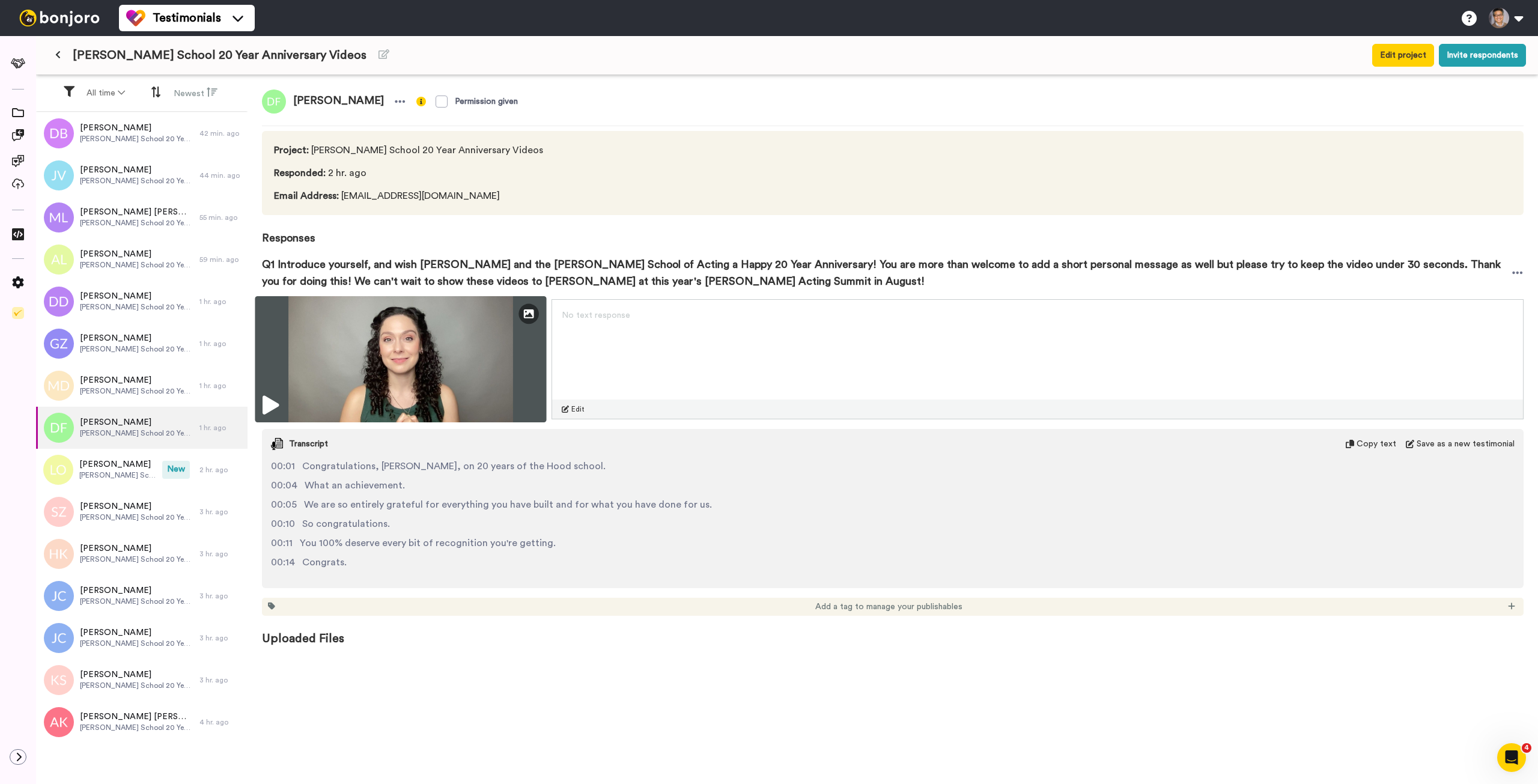
click at [462, 340] on img at bounding box center [401, 359] width 291 height 126
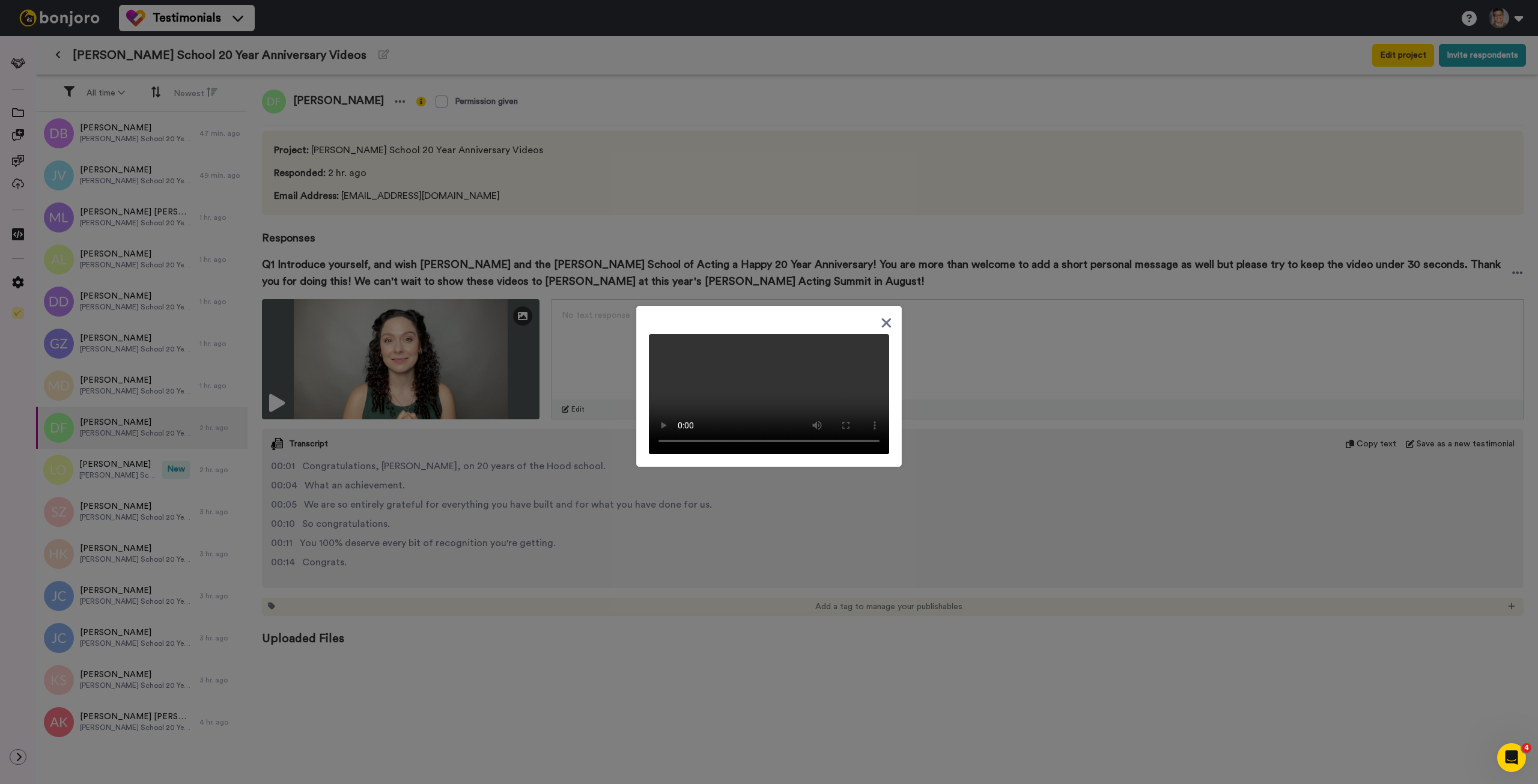
click at [126, 468] on div at bounding box center [769, 392] width 1538 height 784
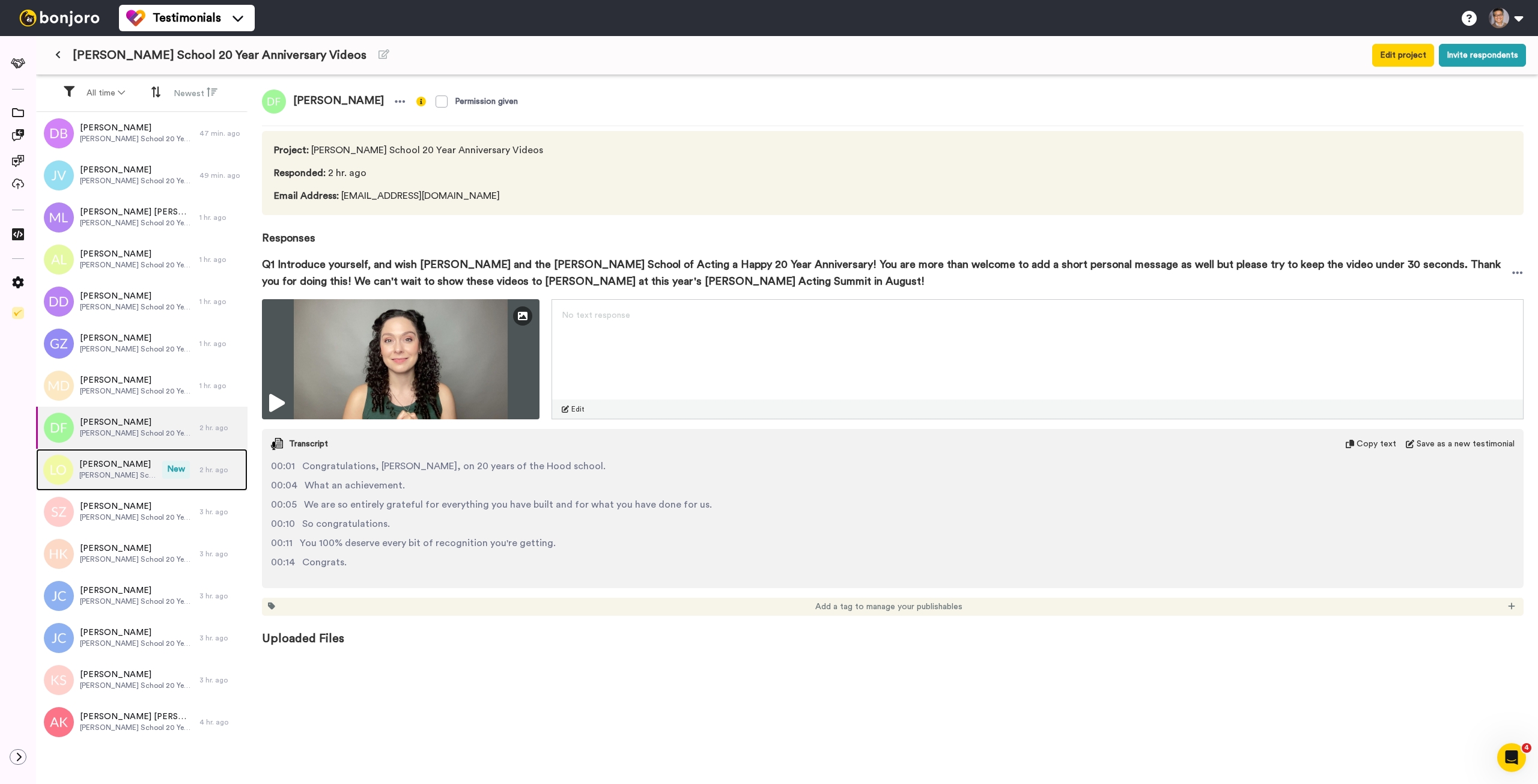
click at [126, 468] on span "[PERSON_NAME]" at bounding box center [117, 464] width 77 height 12
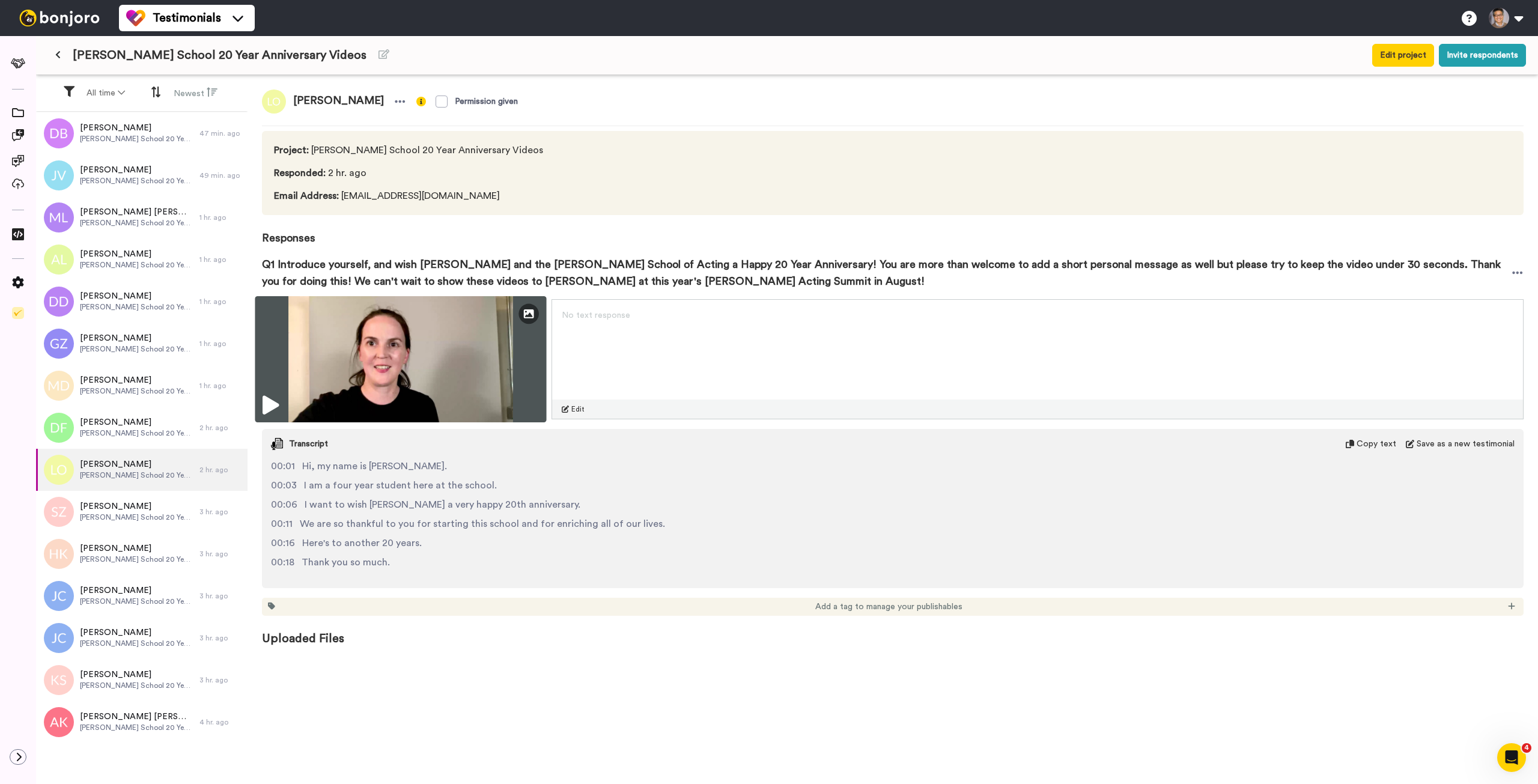
click at [442, 362] on img at bounding box center [401, 359] width 291 height 126
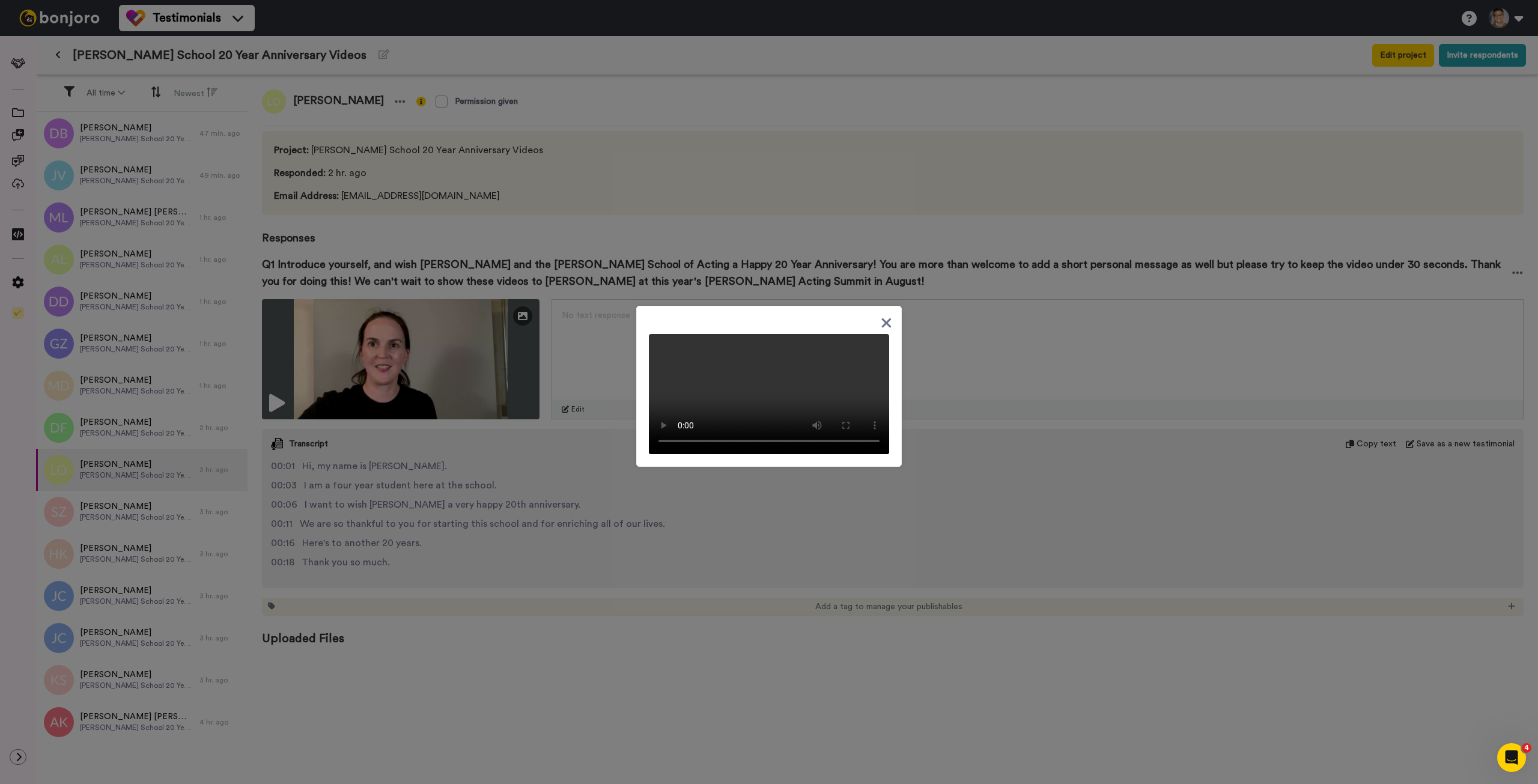
click at [936, 376] on div at bounding box center [769, 392] width 1538 height 784
